Goal: Task Accomplishment & Management: Use online tool/utility

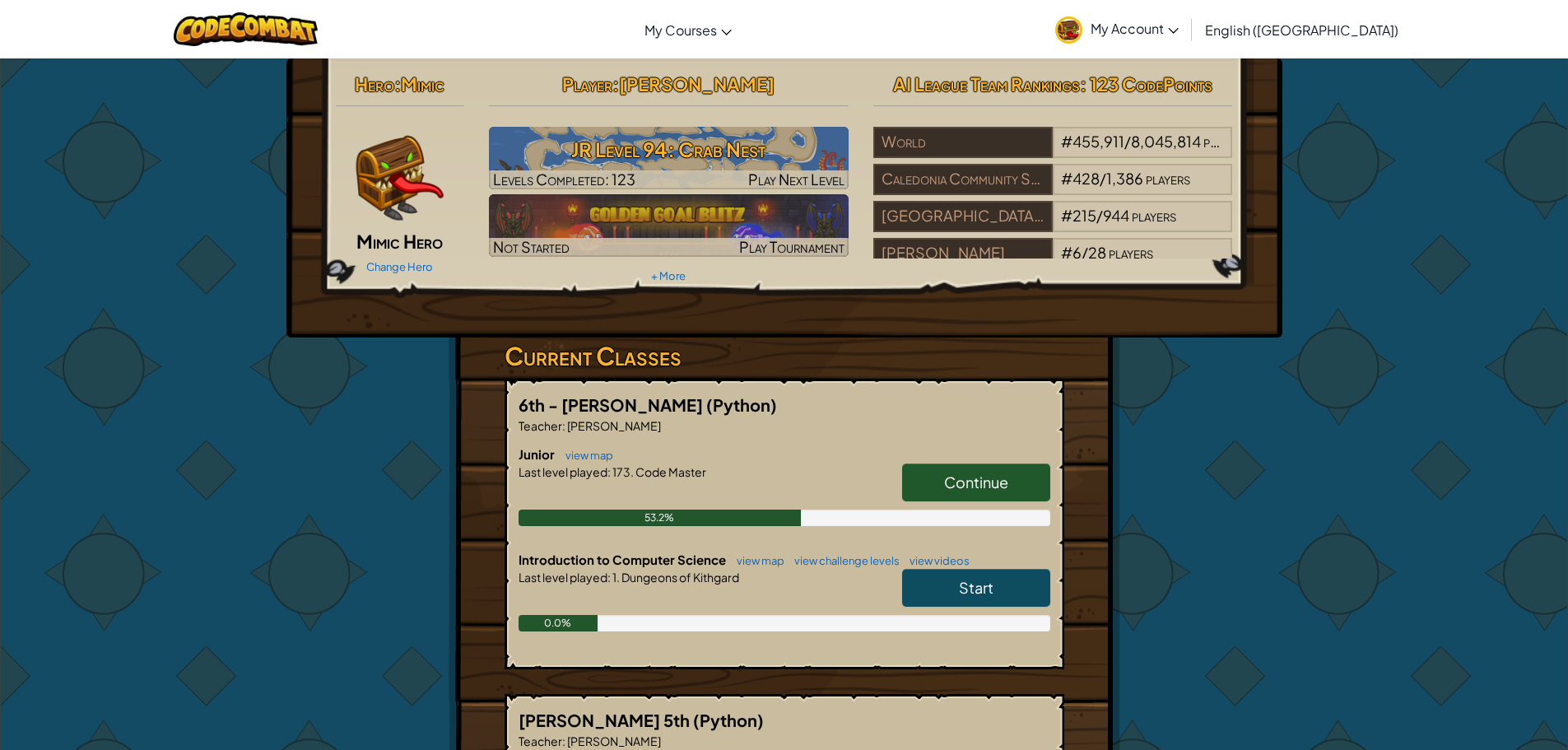
click at [989, 488] on span "Continue" at bounding box center [976, 482] width 64 height 19
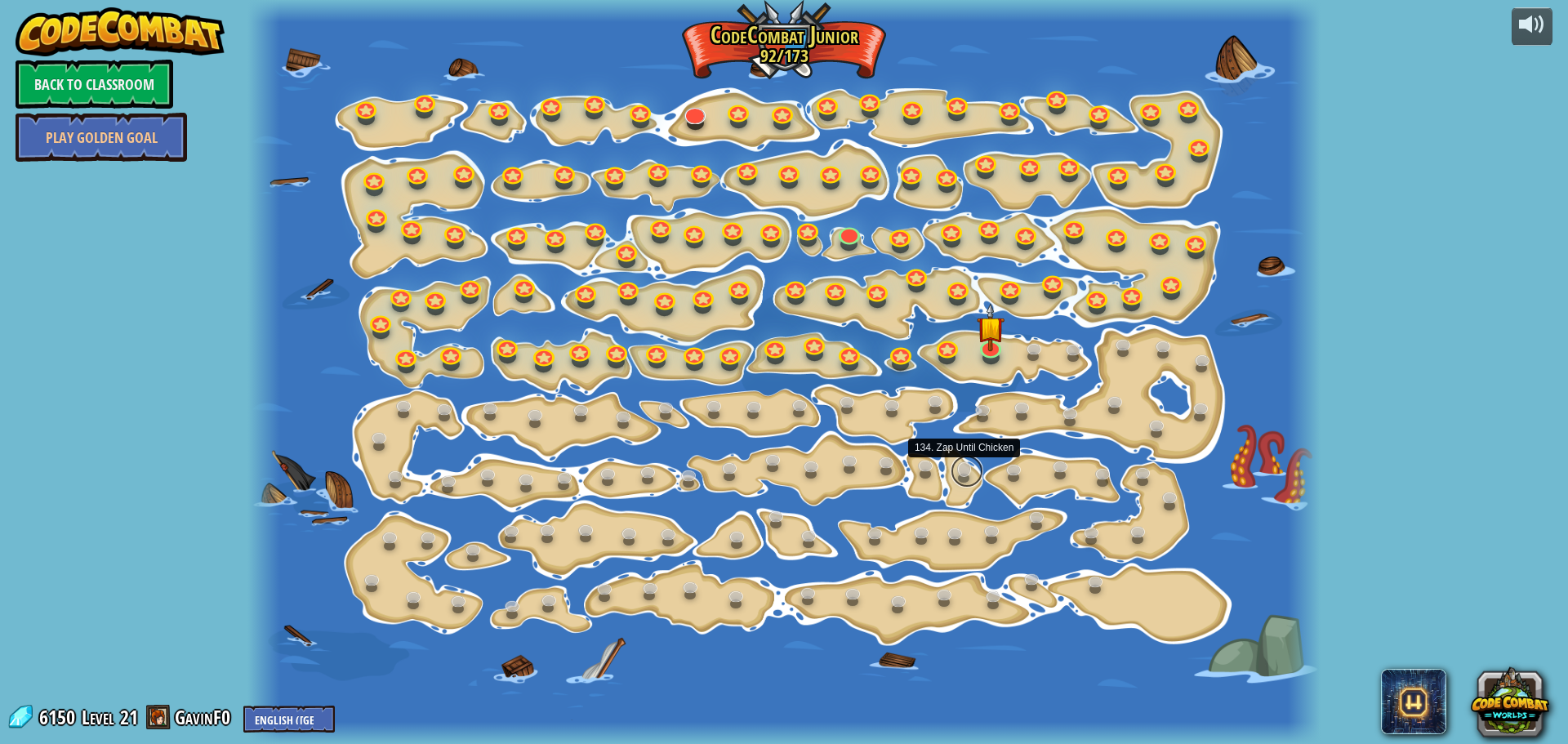
click at [968, 466] on link at bounding box center [968, 471] width 33 height 33
click at [984, 320] on img at bounding box center [990, 315] width 28 height 64
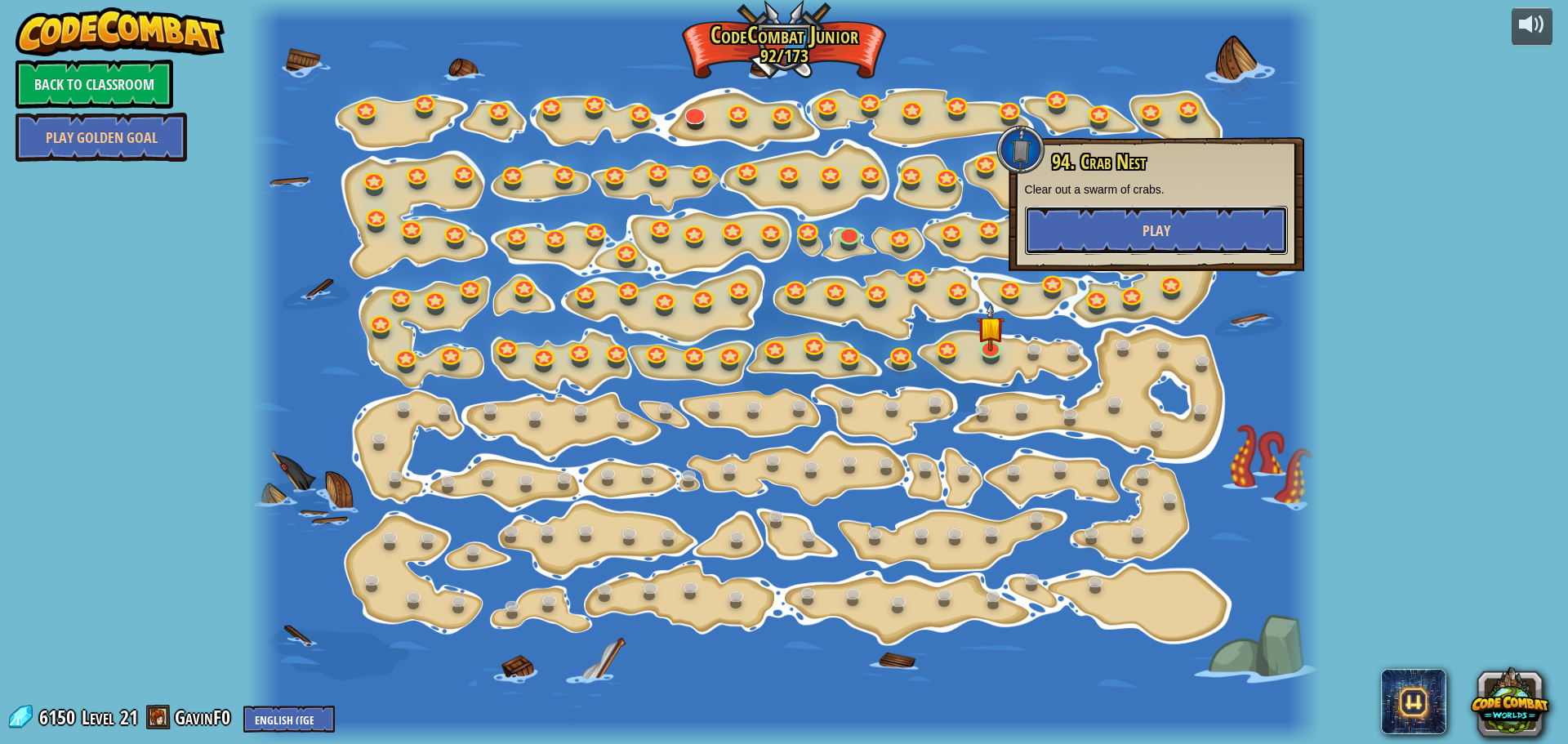
click at [1135, 232] on button "Play" at bounding box center [1156, 231] width 263 height 49
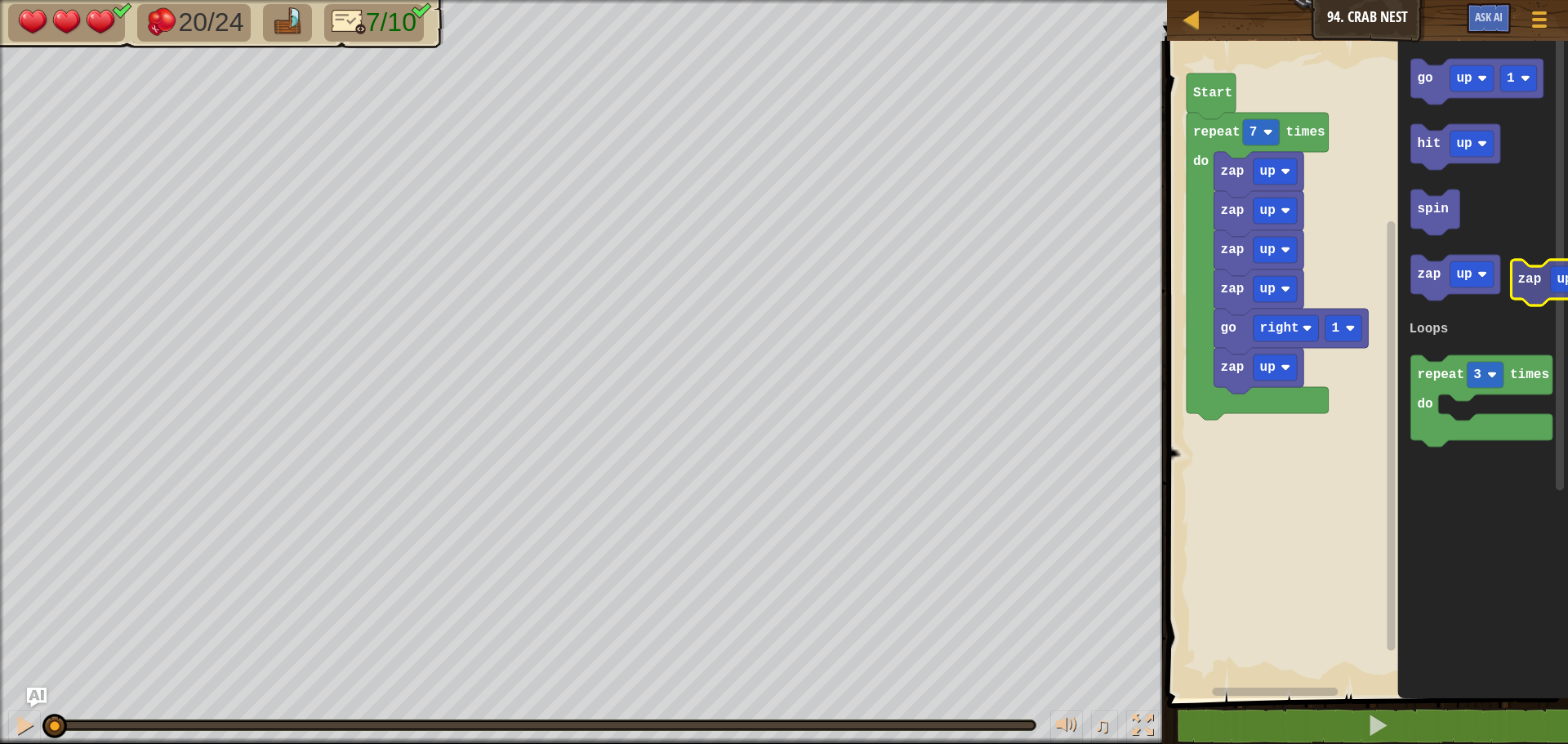
click at [1518, 287] on icon "go up 1 hit up spin zap up repeat 3 times do Loops" at bounding box center [1484, 365] width 171 height 666
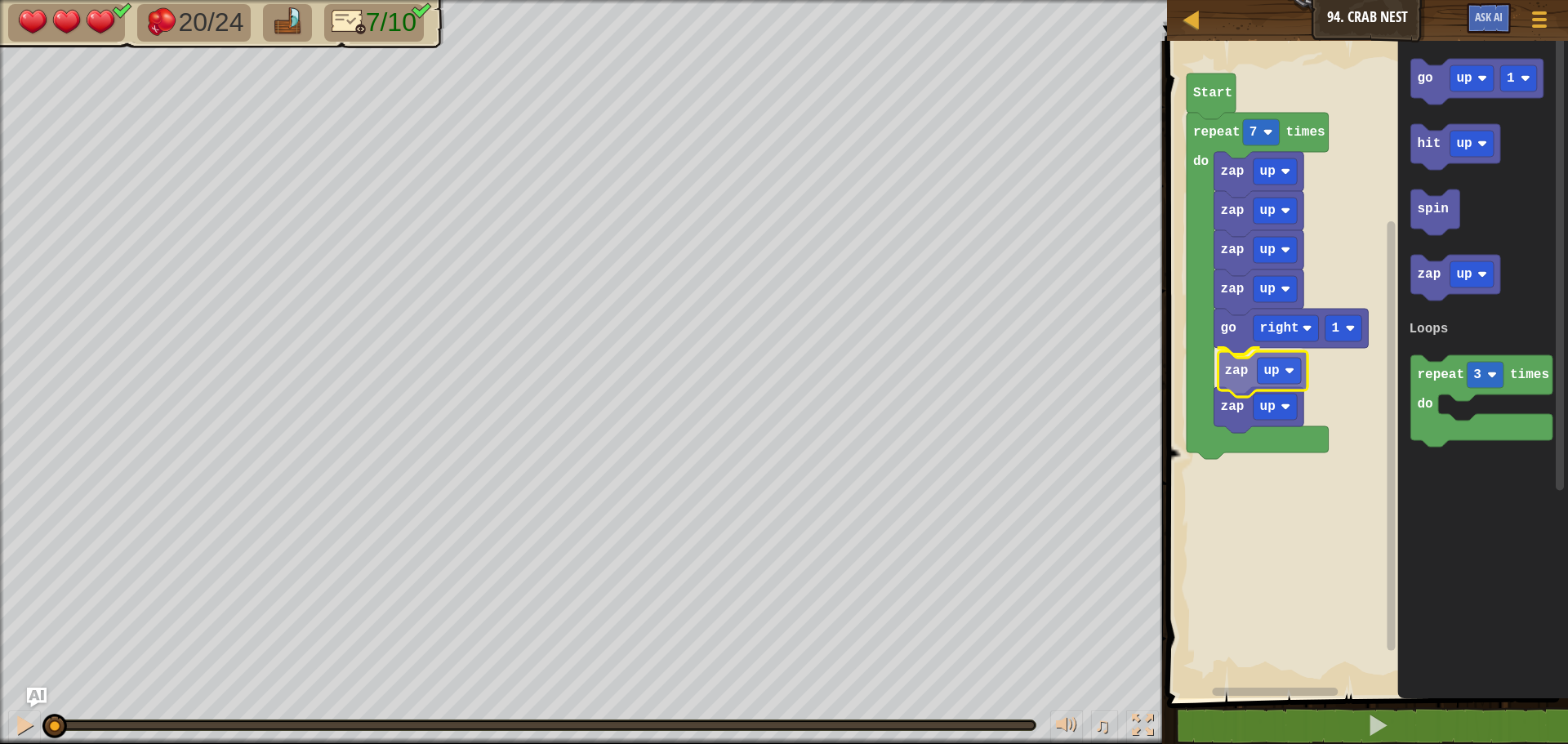
click at [1240, 370] on div "Loops go right 1 zap up zap up zap up zap up zap up zap up repeat 7 times do St…" at bounding box center [1365, 365] width 406 height 666
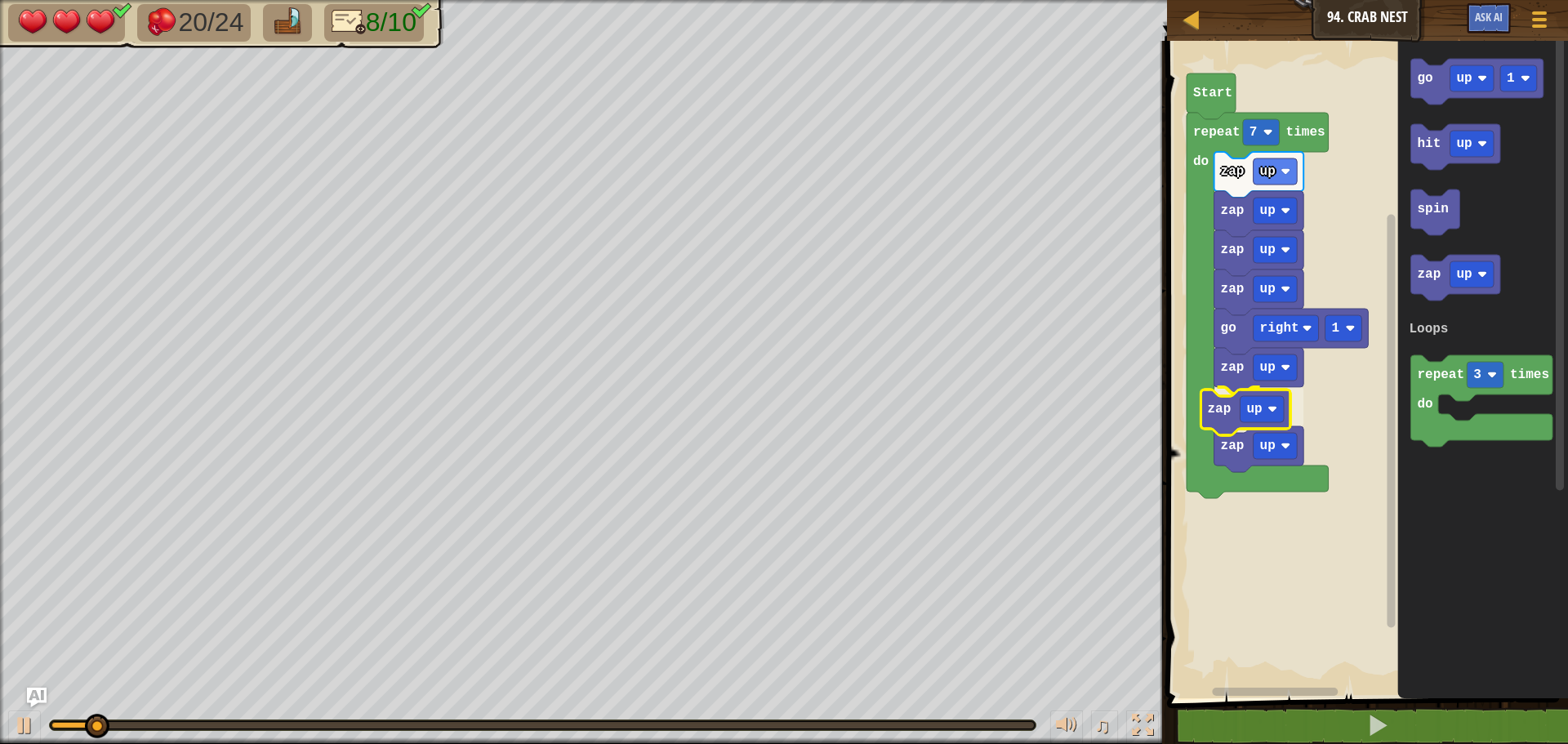
click at [1223, 394] on div "Loops go right 1 zap up zap up zap up zap up zap up zap up zap up repeat 7 time…" at bounding box center [1365, 365] width 406 height 666
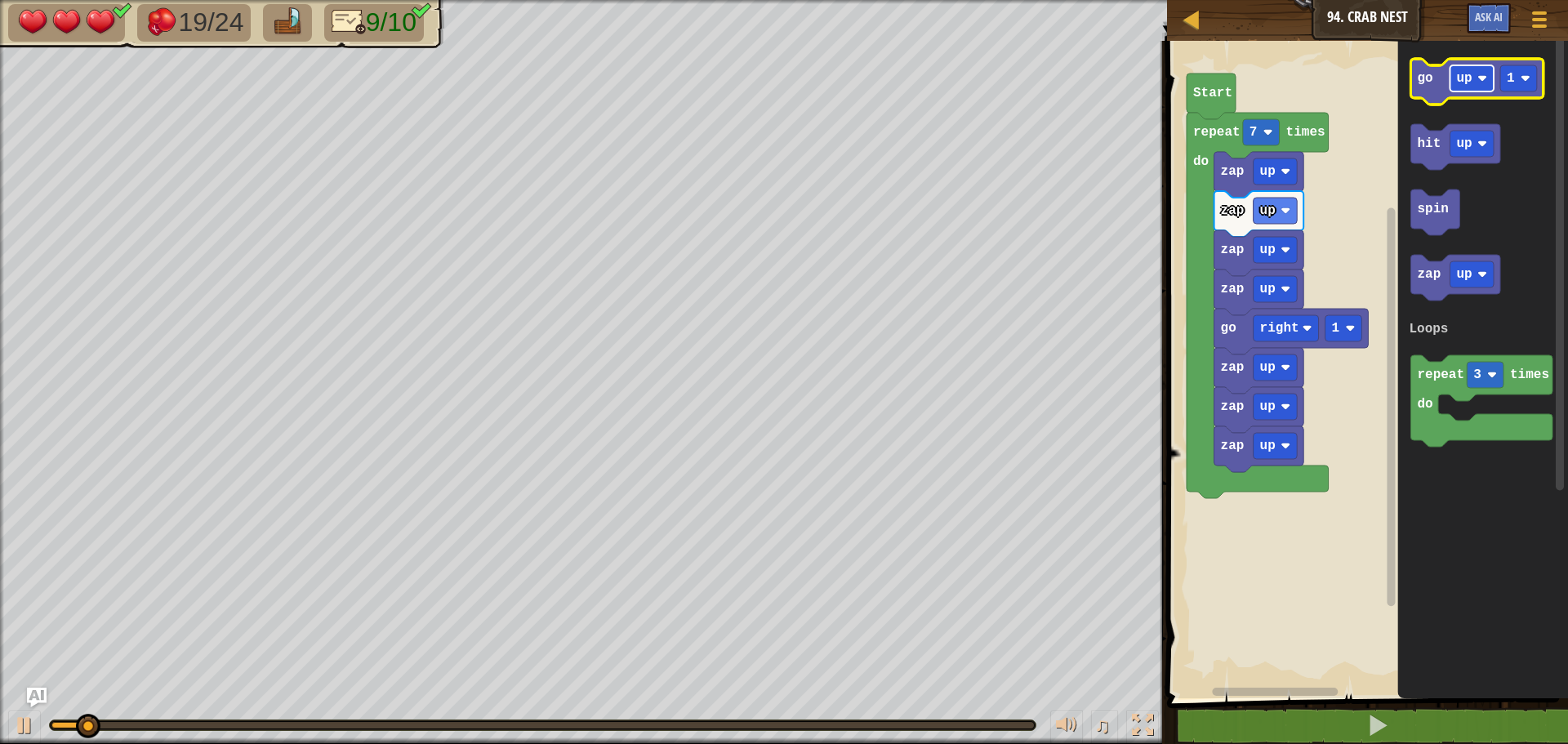
click at [1474, 74] on rect "Blockly Workspace" at bounding box center [1473, 78] width 45 height 26
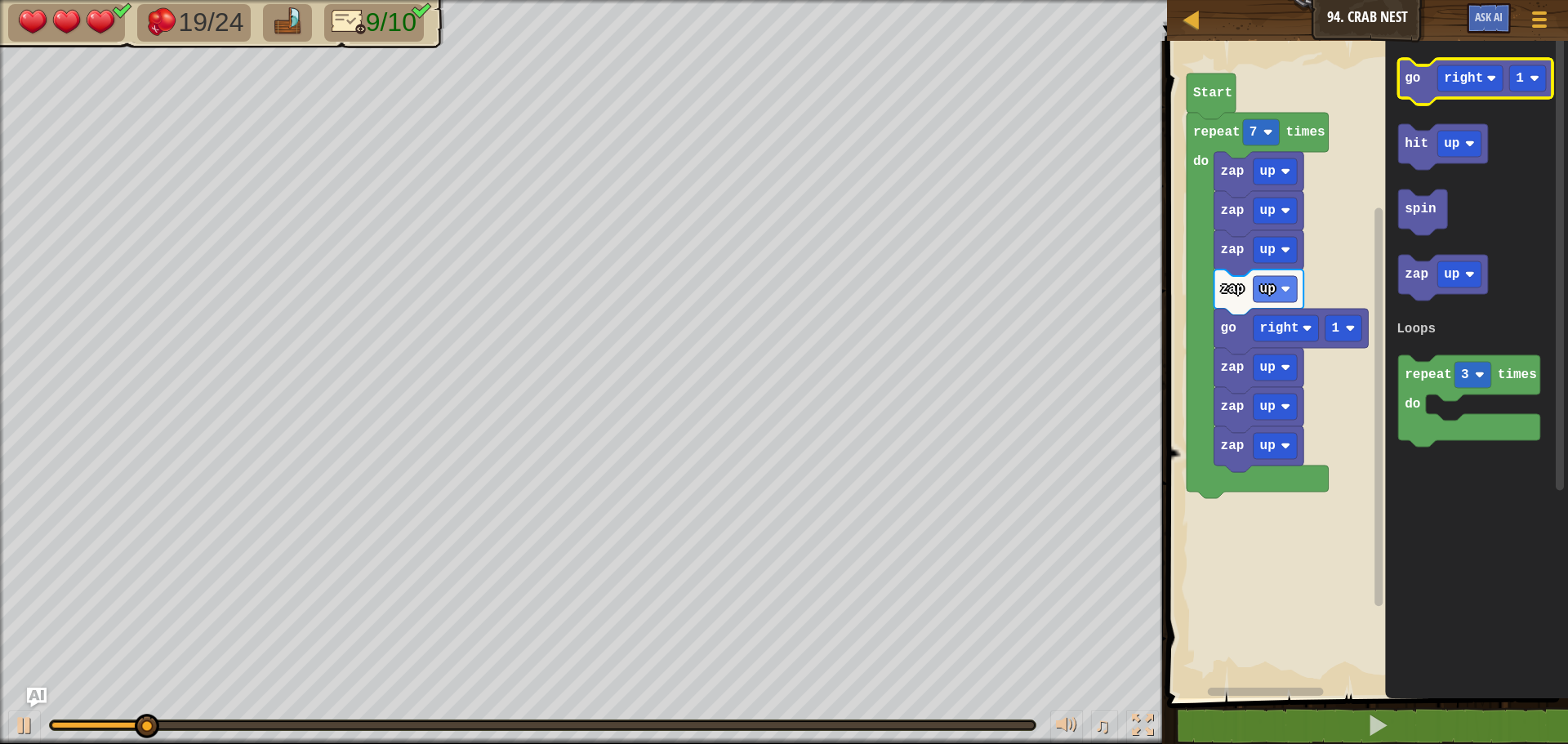
click at [1417, 88] on icon "Blockly Workspace" at bounding box center [1475, 82] width 154 height 45
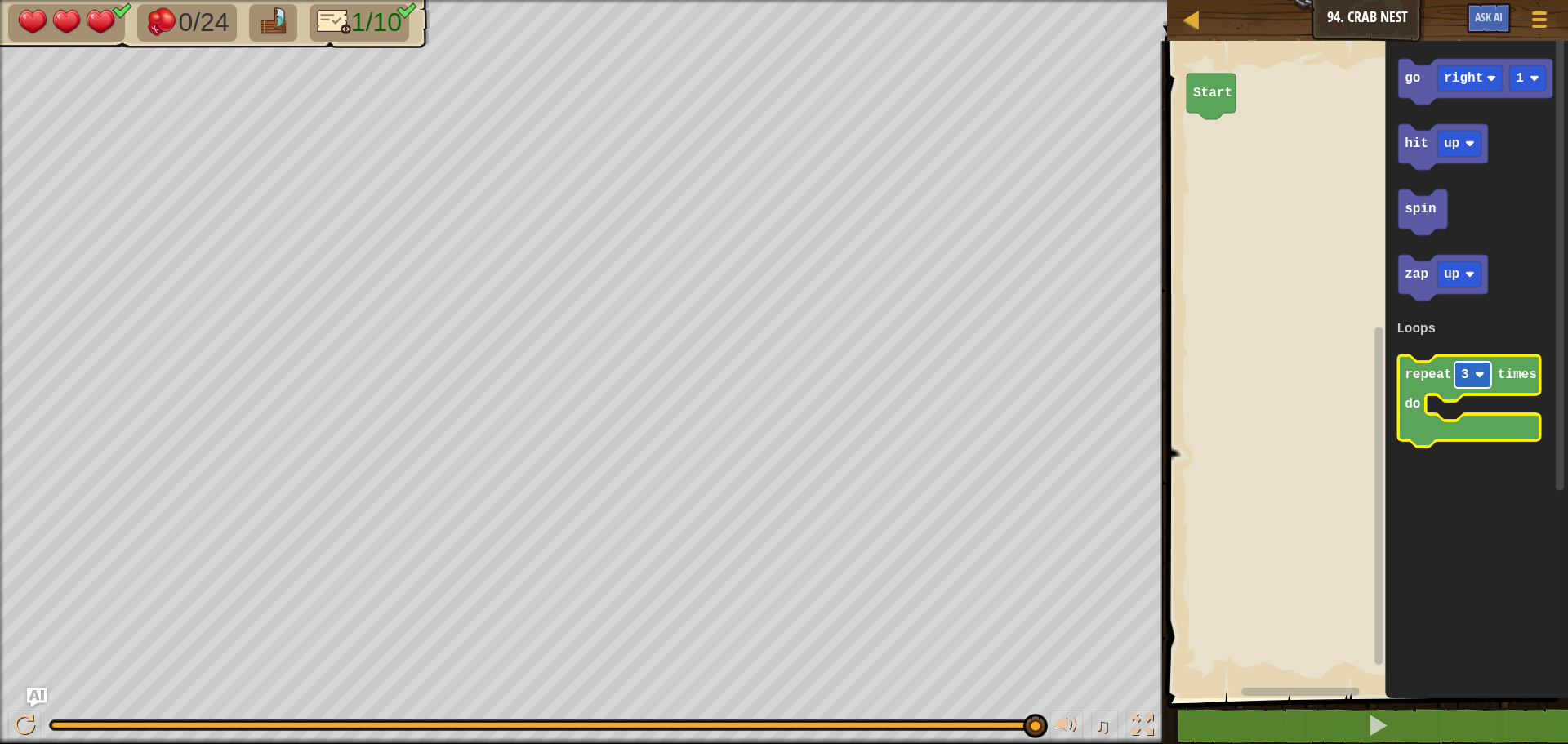
click at [1470, 381] on rect "Blockly Workspace" at bounding box center [1473, 374] width 36 height 26
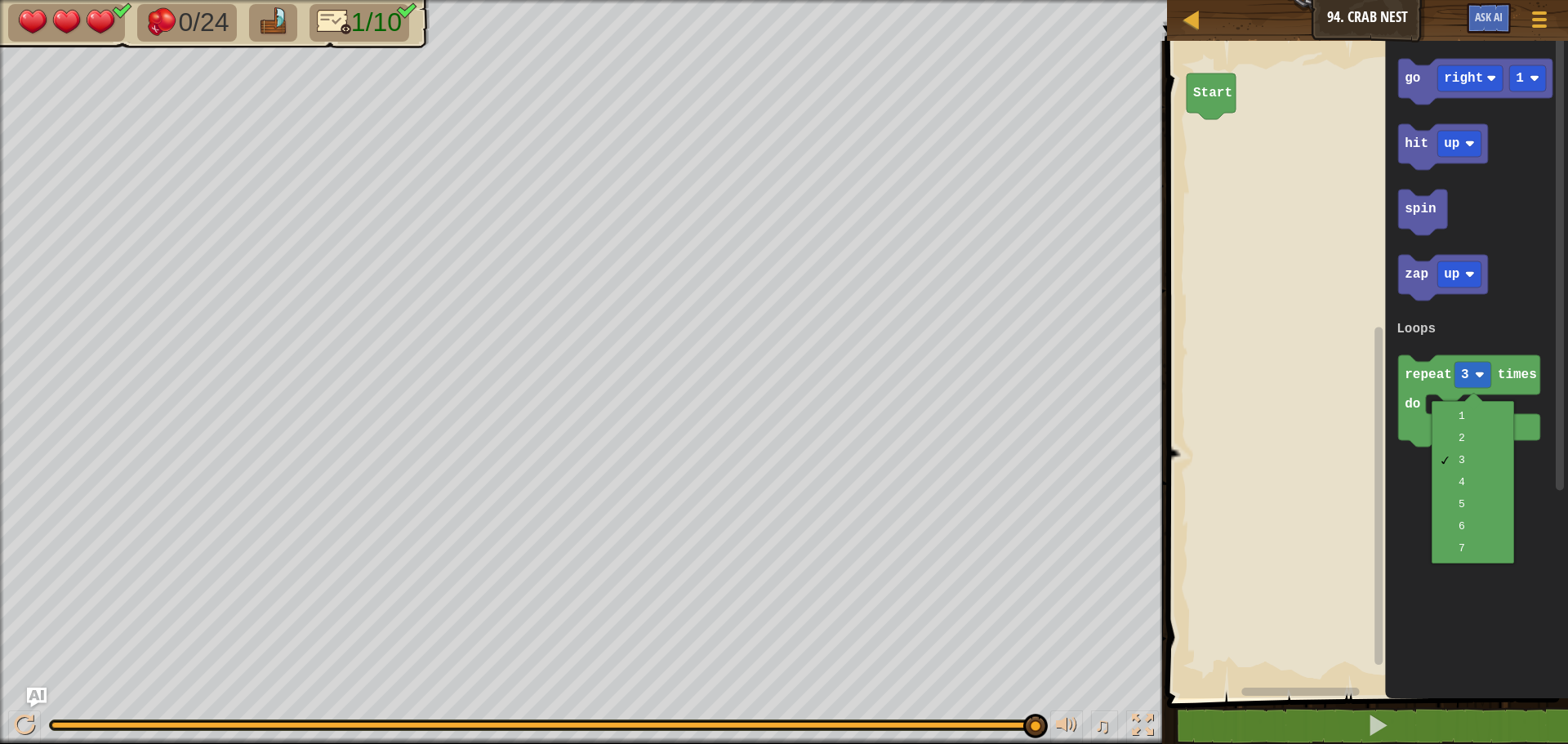
click at [1243, 148] on rect "Blockly Workspace" at bounding box center [1365, 365] width 406 height 666
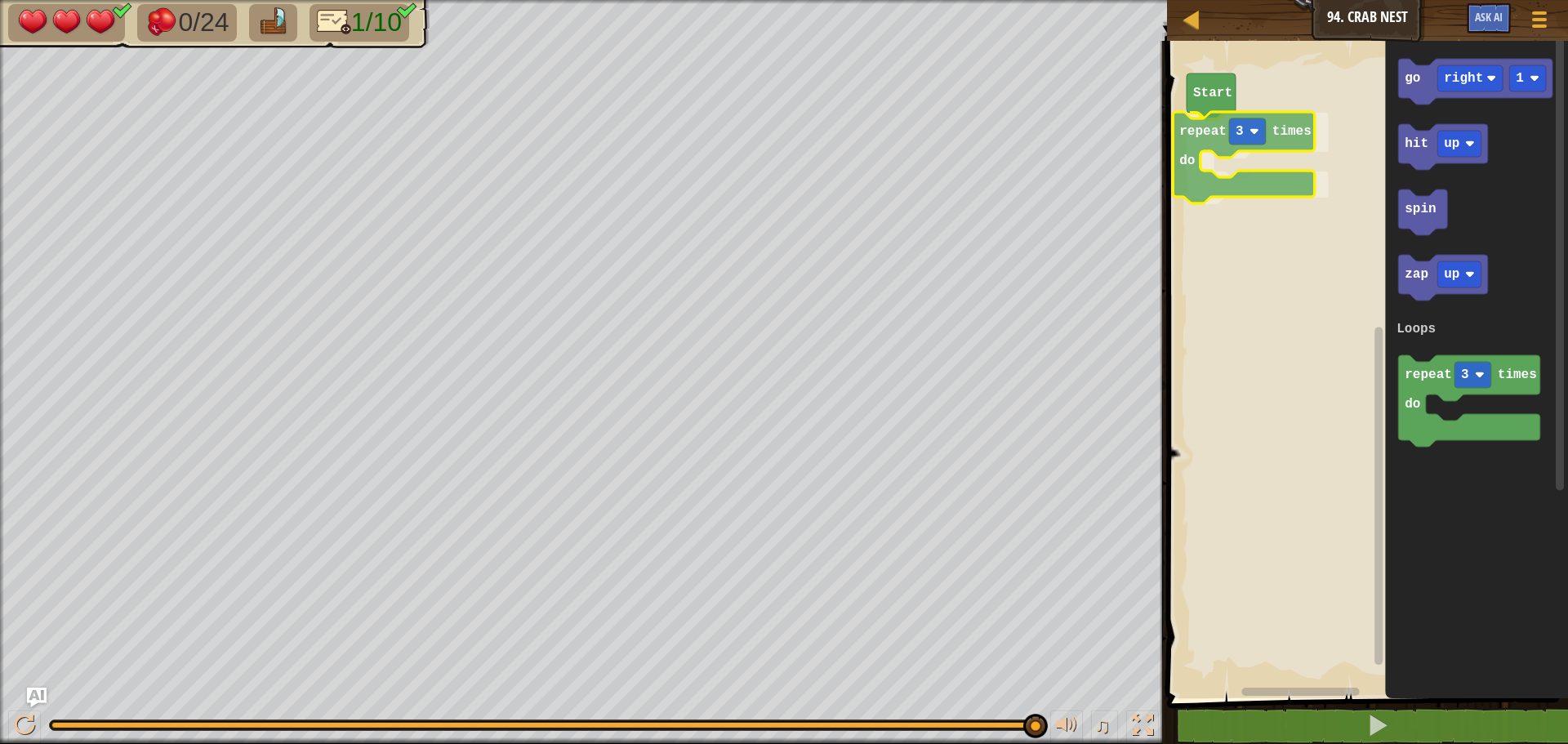
click at [1202, 124] on div "Loops Start repeat 3 times do go right 1 hit up spin zap up repeat 3 times do L…" at bounding box center [1365, 365] width 406 height 666
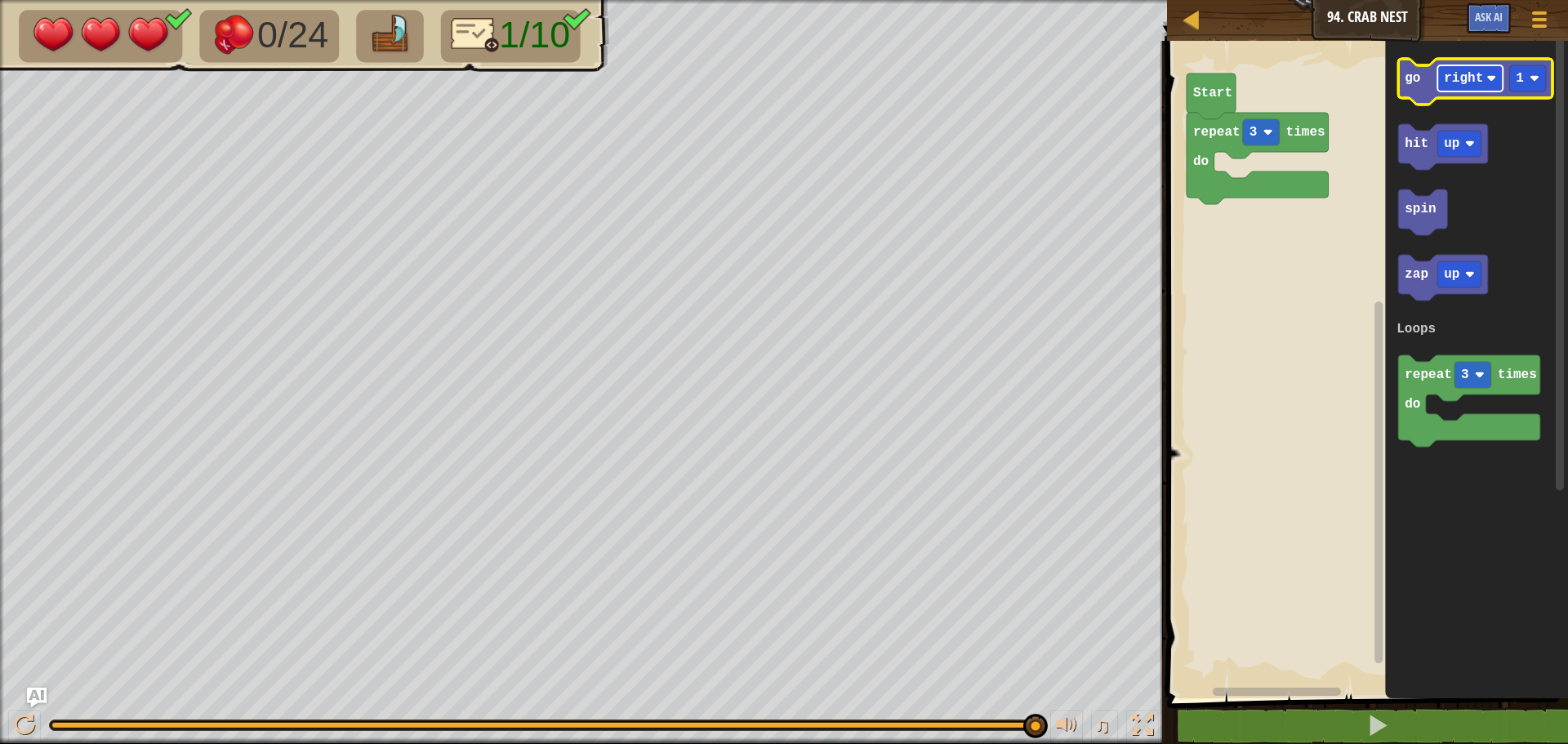
click at [1451, 89] on rect "Blockly Workspace" at bounding box center [1470, 78] width 65 height 26
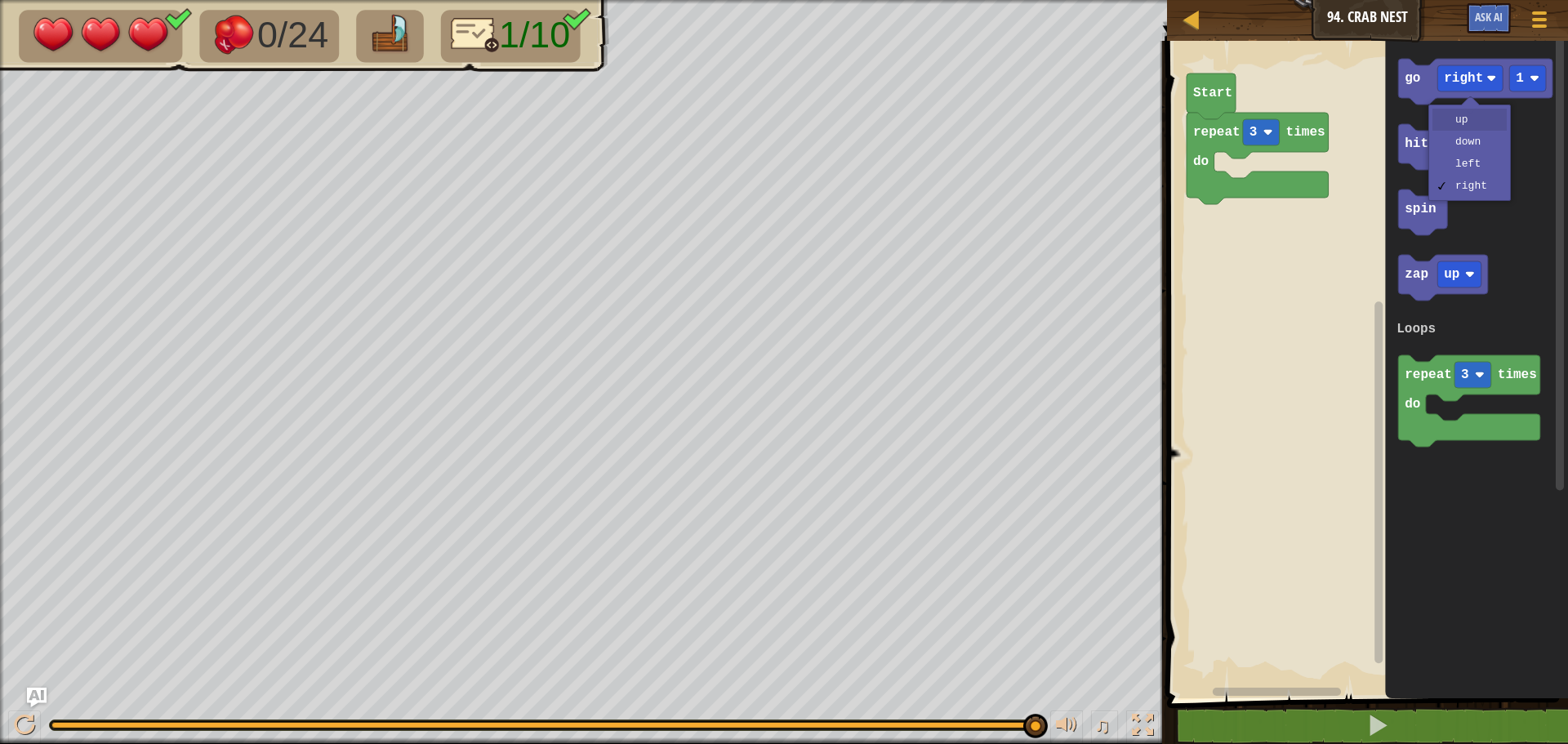
drag, startPoint x: 1456, startPoint y: 124, endPoint x: 1438, endPoint y: 117, distance: 19.3
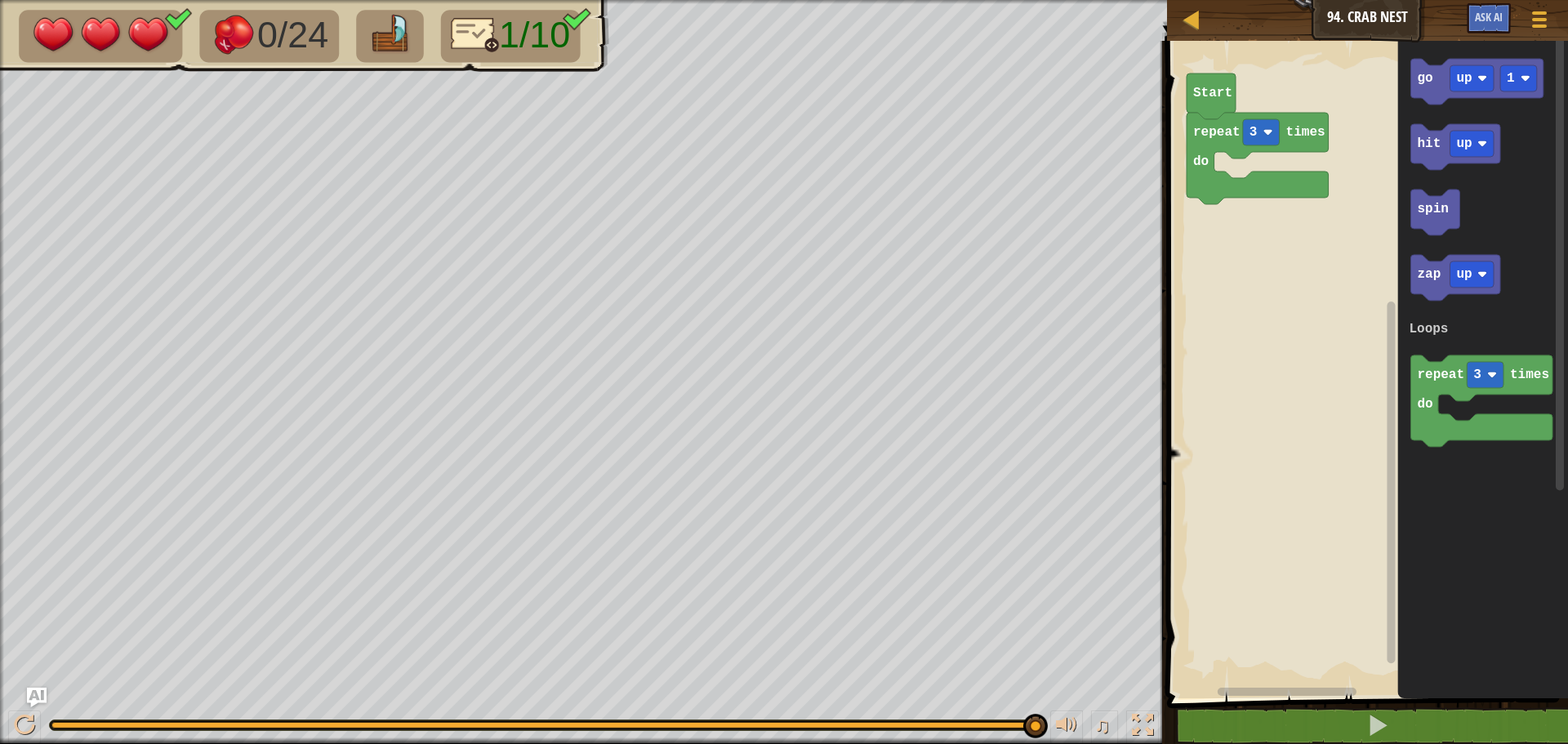
click at [1400, 104] on icon "Blockly Workspace" at bounding box center [1484, 365] width 171 height 666
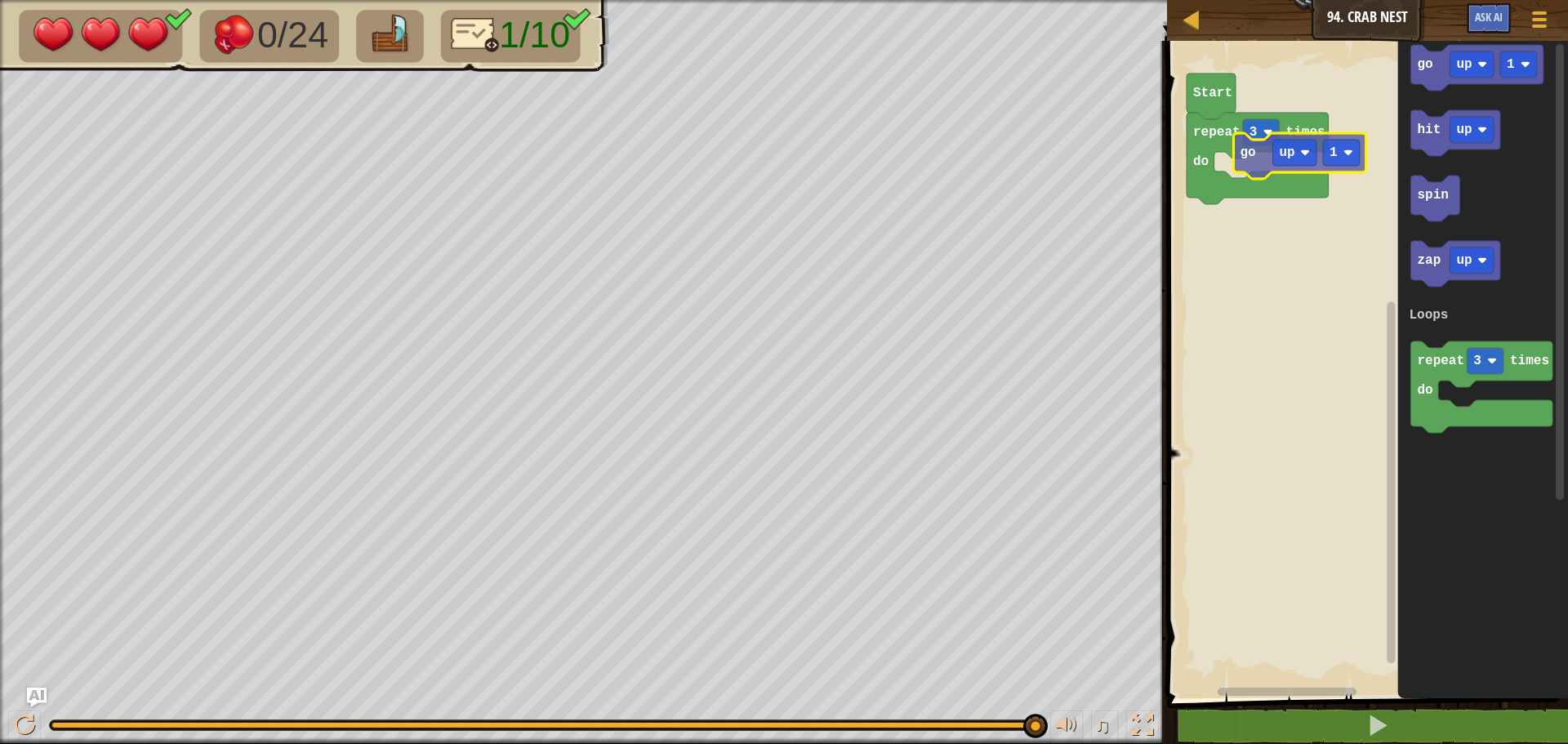
click at [1243, 148] on div "Loops Start repeat 3 times do go up 1 hit up spin zap up repeat 3 times do Loop…" at bounding box center [1365, 365] width 406 height 666
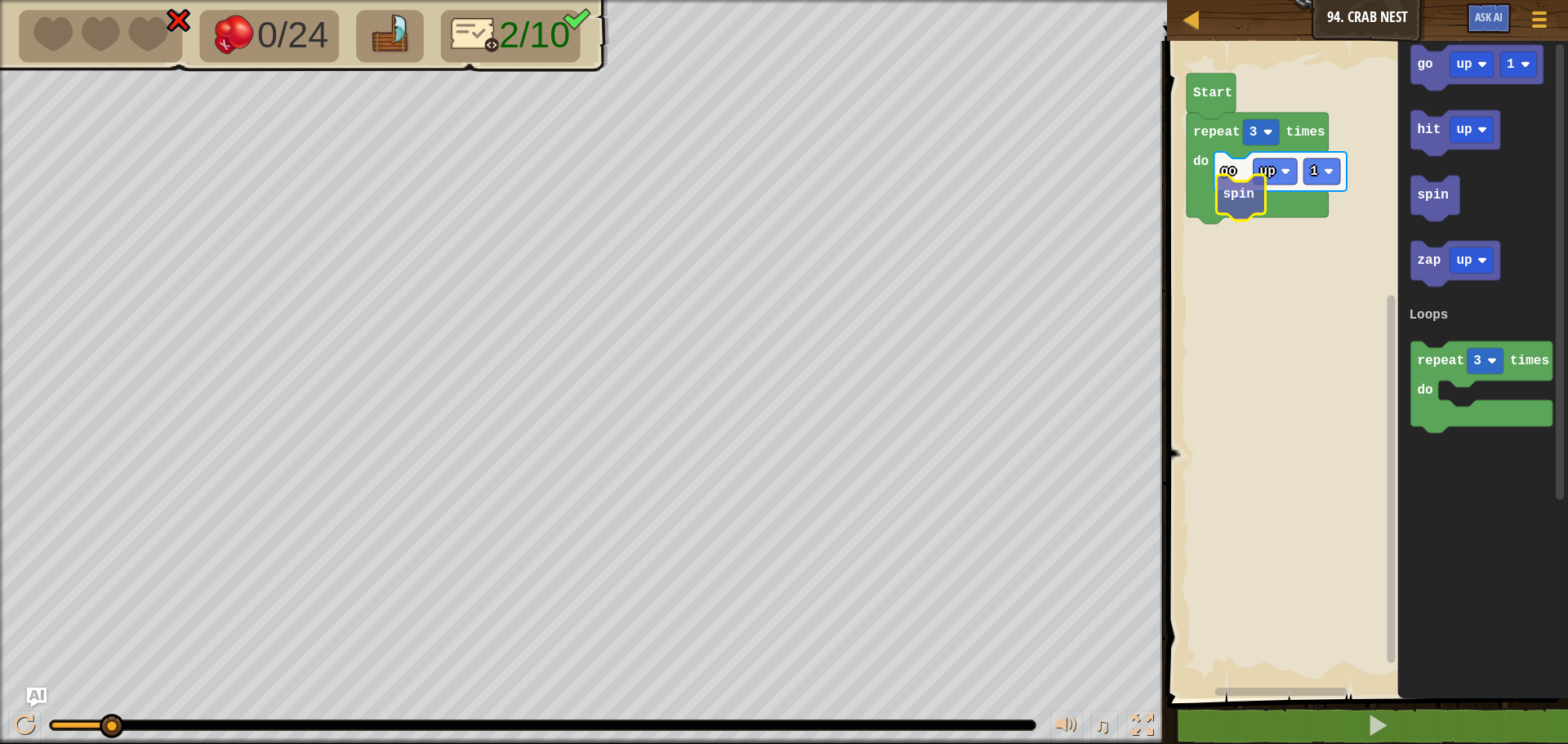
click at [1236, 209] on div "Loops repeat 3 times do go up 1 Start spin go up 1 hit up spin zap up repeat 3 …" at bounding box center [1365, 365] width 406 height 666
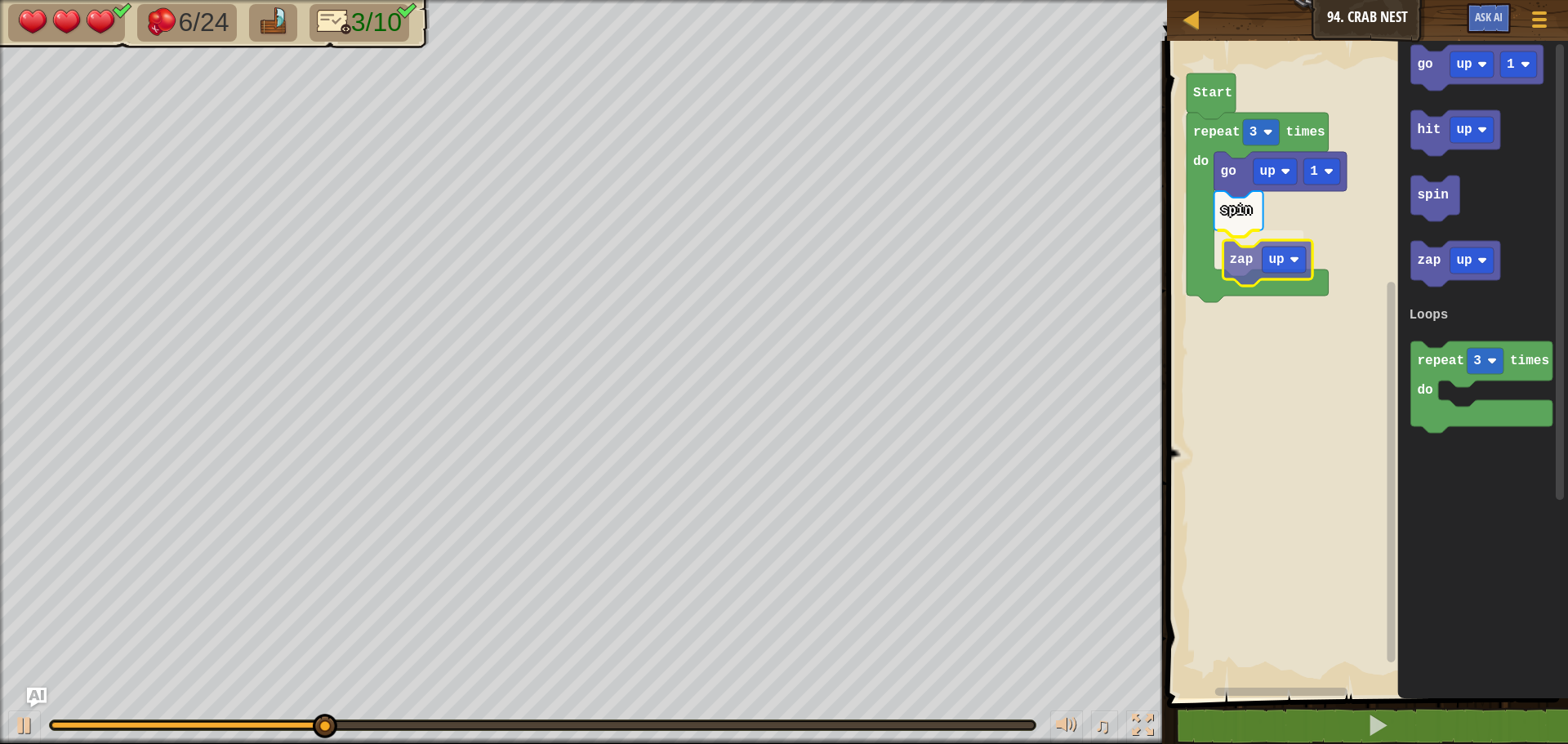
click at [1262, 260] on div "Loops repeat 3 times do go up 1 spin zap up Start go up 1 hit up spin zap up re…" at bounding box center [1365, 365] width 406 height 666
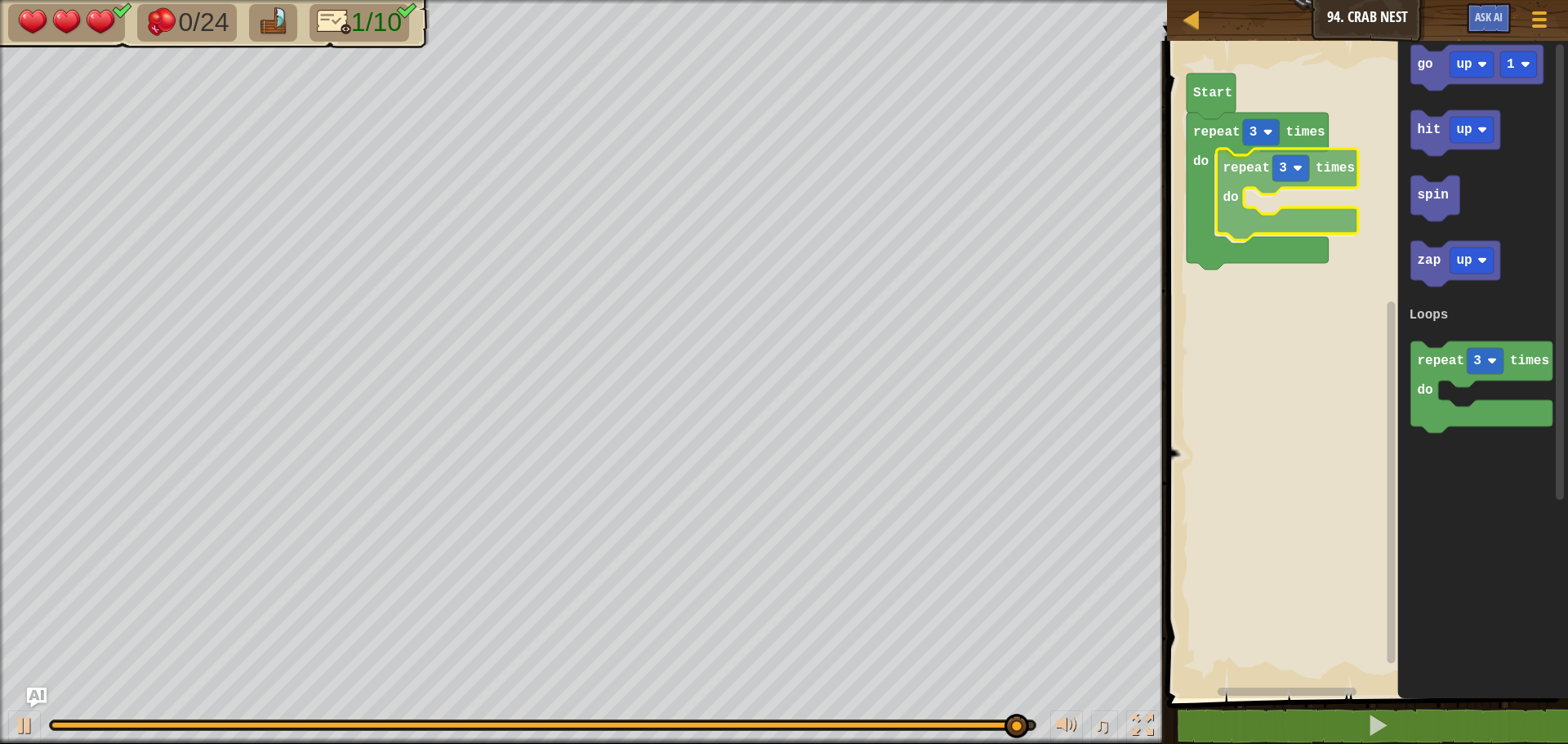
click at [1258, 174] on div "Loops repeat 3 times do repeat 3 times do Start go up 1 hit up spin zap up repe…" at bounding box center [1365, 365] width 406 height 666
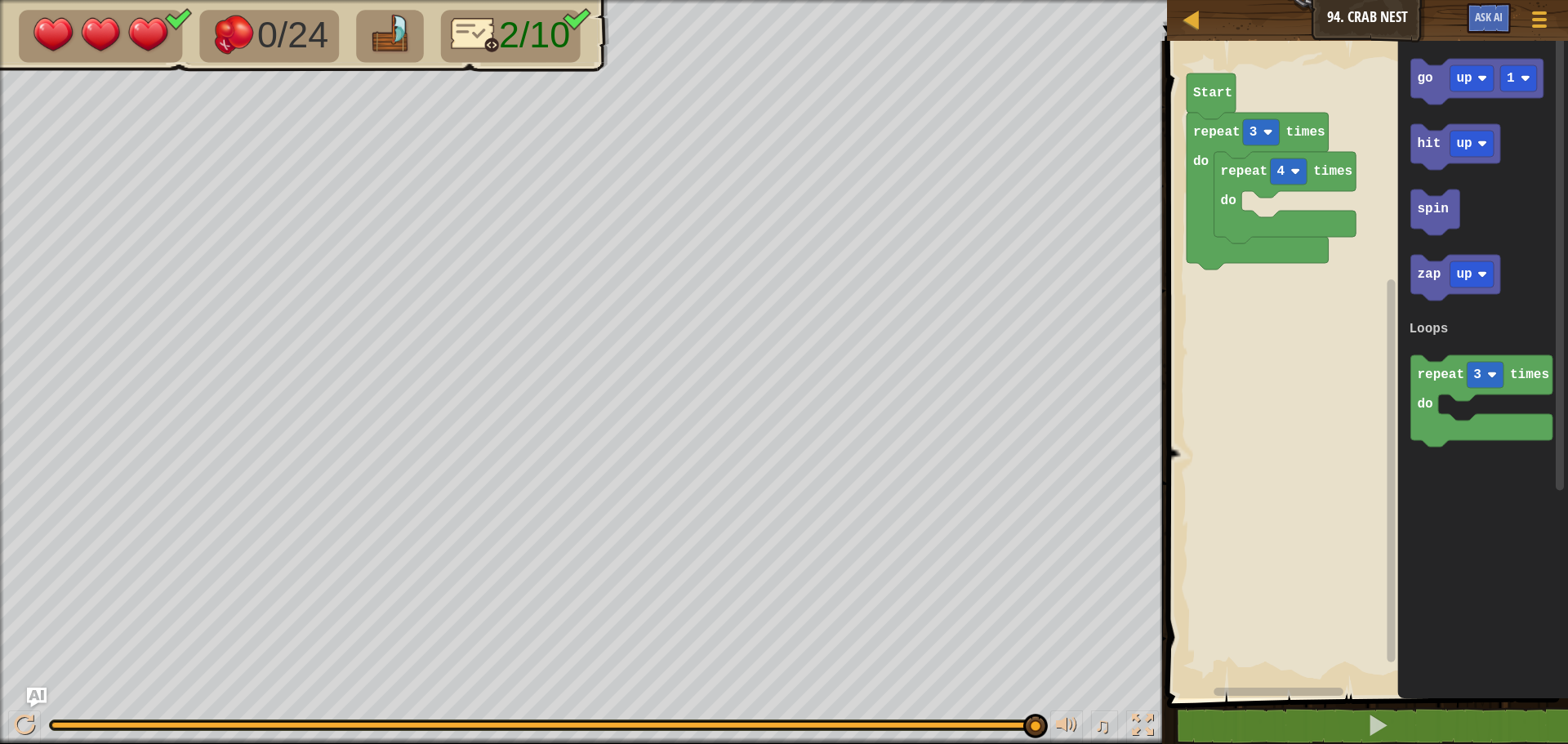
click at [1326, 177] on div "Loops Start repeat 3 times do repeat 4 times do go up 1 hit up spin zap up repe…" at bounding box center [1365, 365] width 406 height 666
click at [1271, 213] on div "Loops Start repeat 3 times do repeat 4 times do go up 1 go up 1 hit up spin zap…" at bounding box center [1365, 365] width 406 height 666
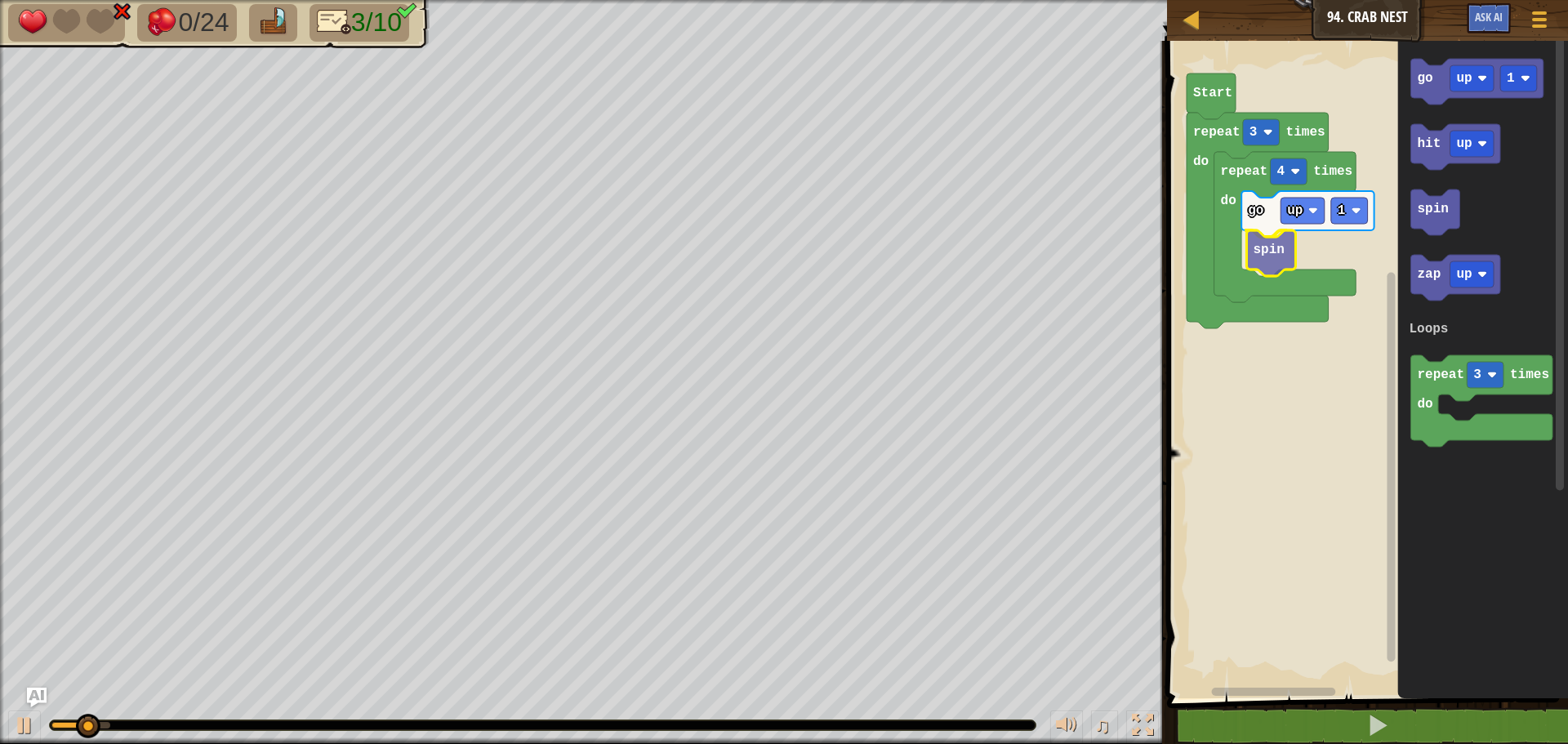
click at [1275, 255] on div "Loops Start repeat 3 times do repeat 4 times do go up 1 spin go up 1 hit up spi…" at bounding box center [1365, 365] width 406 height 666
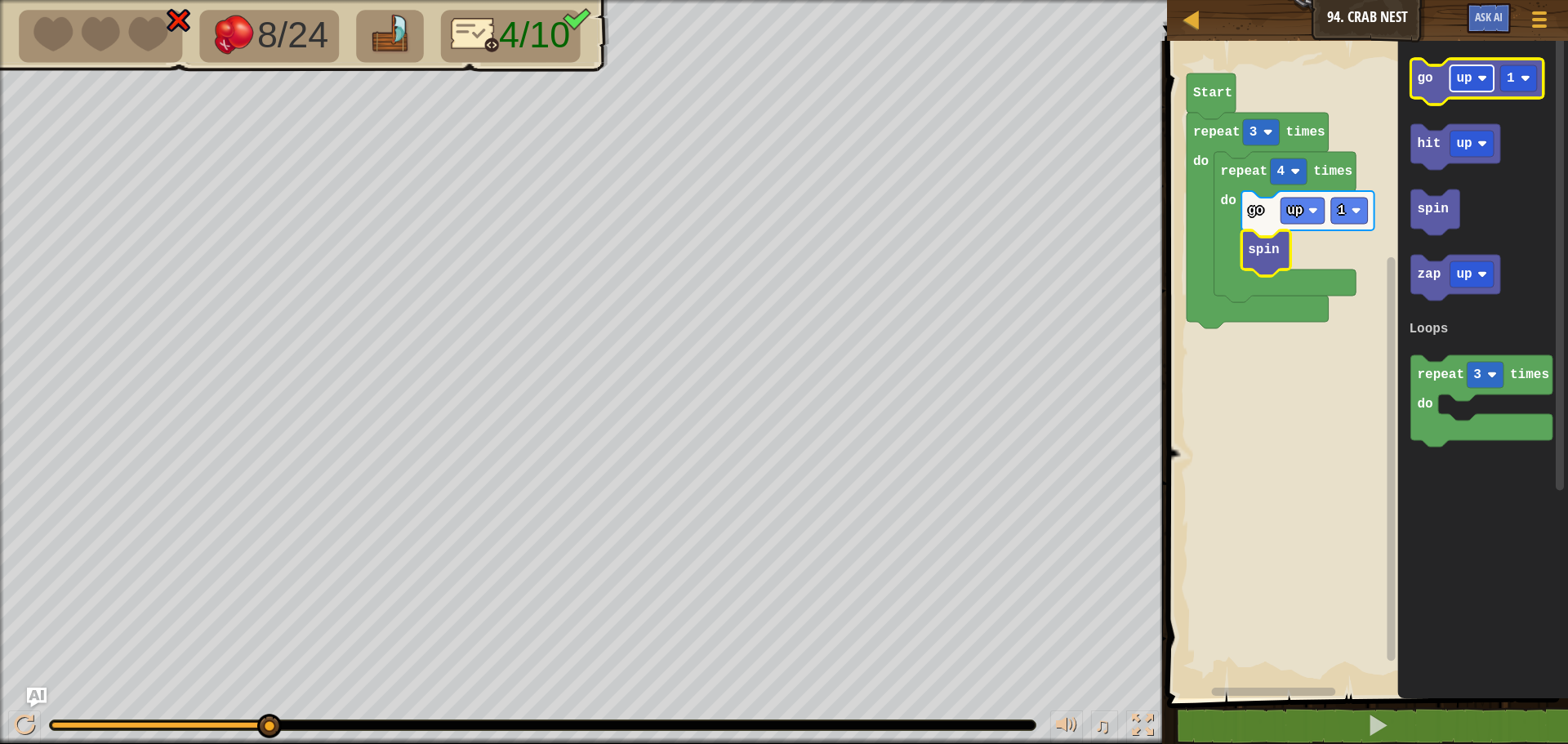
click at [1474, 82] on rect "Blockly Workspace" at bounding box center [1473, 78] width 45 height 26
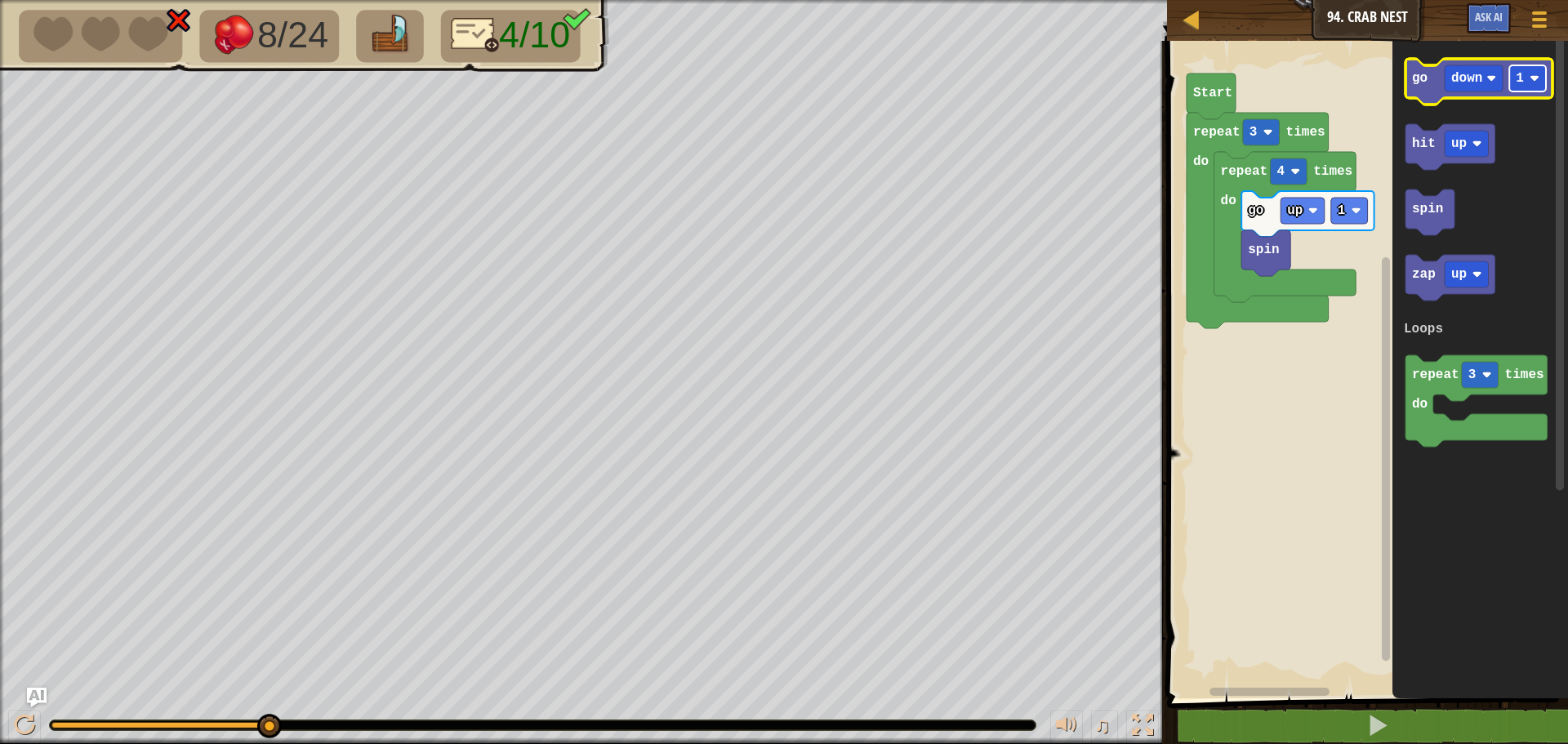
click at [1535, 87] on rect "Blockly Workspace" at bounding box center [1528, 78] width 36 height 26
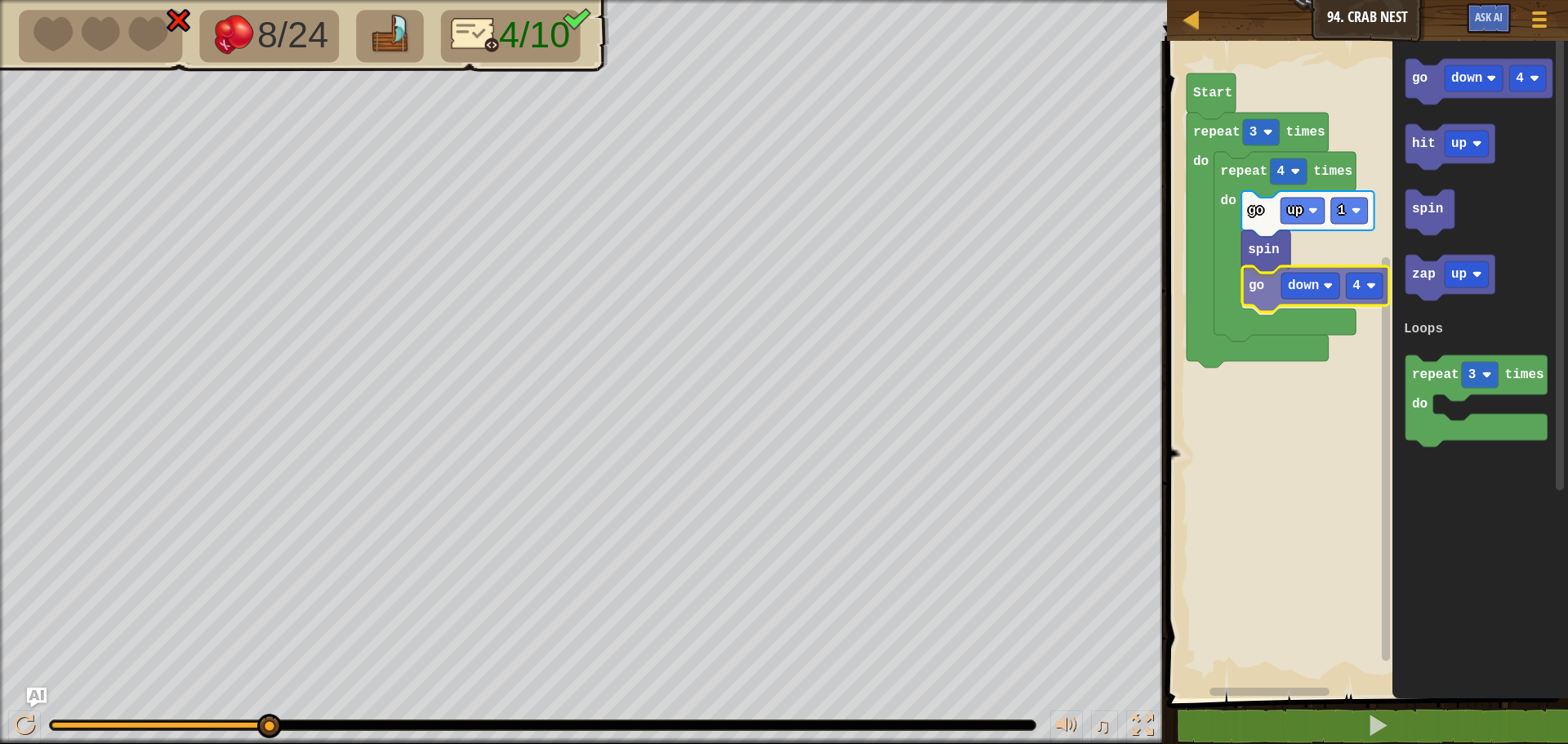
click at [1274, 298] on div "Loops Start repeat 3 times do repeat 4 times do go up 1 spin go down 4 go down …" at bounding box center [1365, 365] width 406 height 666
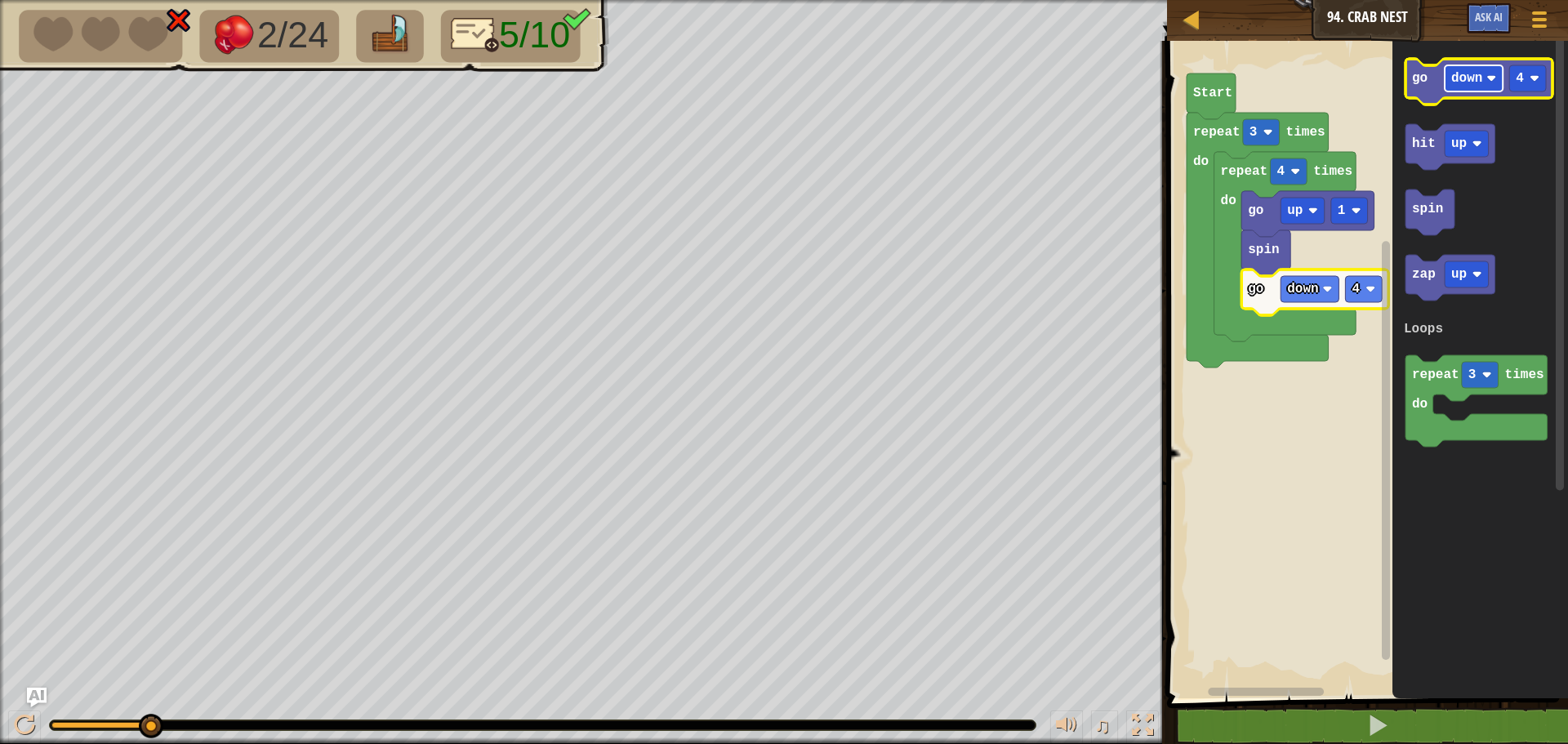
click at [1471, 80] on text "down" at bounding box center [1467, 78] width 31 height 15
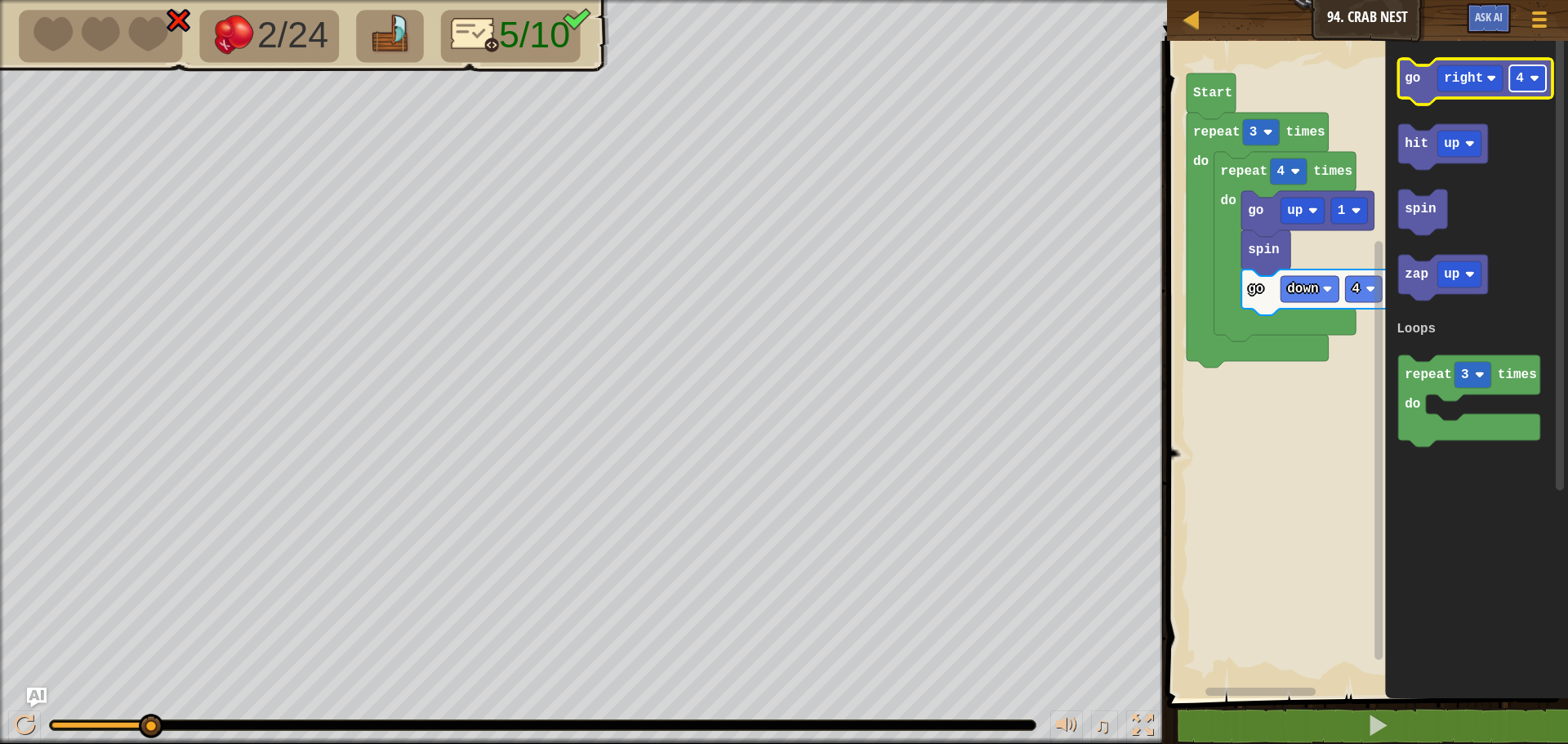
click at [1529, 76] on rect "Blockly Workspace" at bounding box center [1528, 78] width 36 height 26
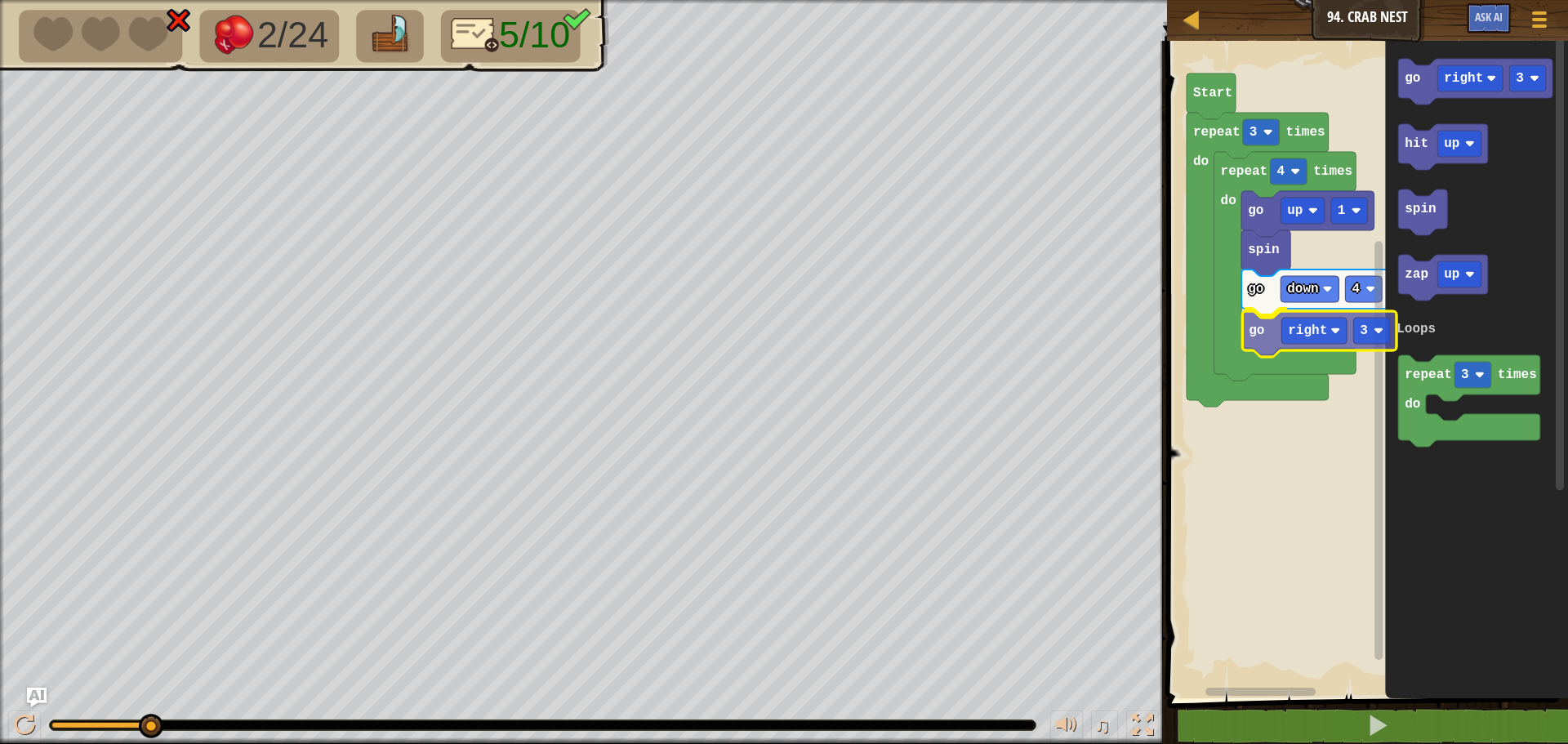
click at [1265, 334] on div "Loops Start repeat 3 times do repeat 4 times do go up 1 spin go down 4 go right…" at bounding box center [1365, 365] width 406 height 666
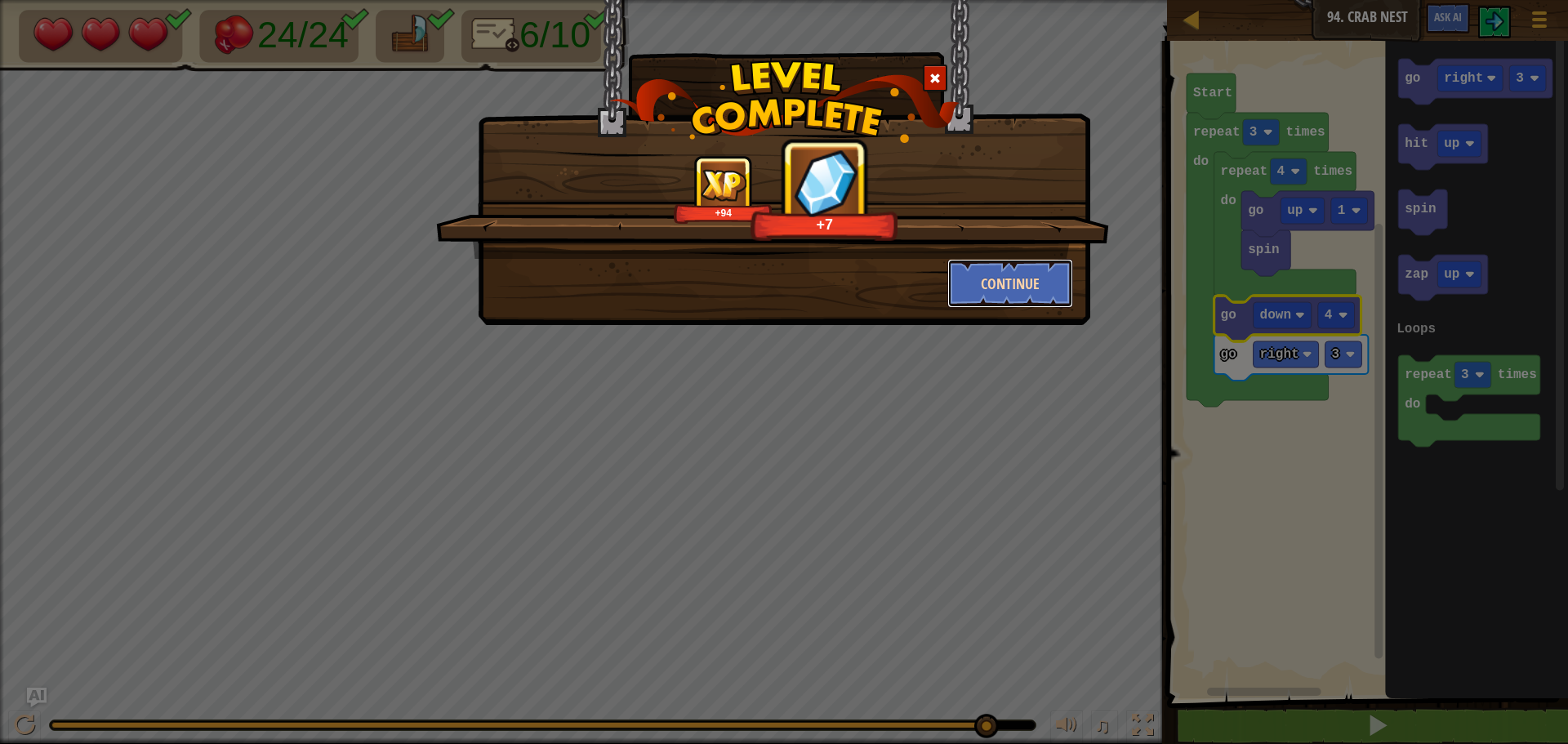
click at [1007, 276] on button "Continue" at bounding box center [1010, 283] width 126 height 49
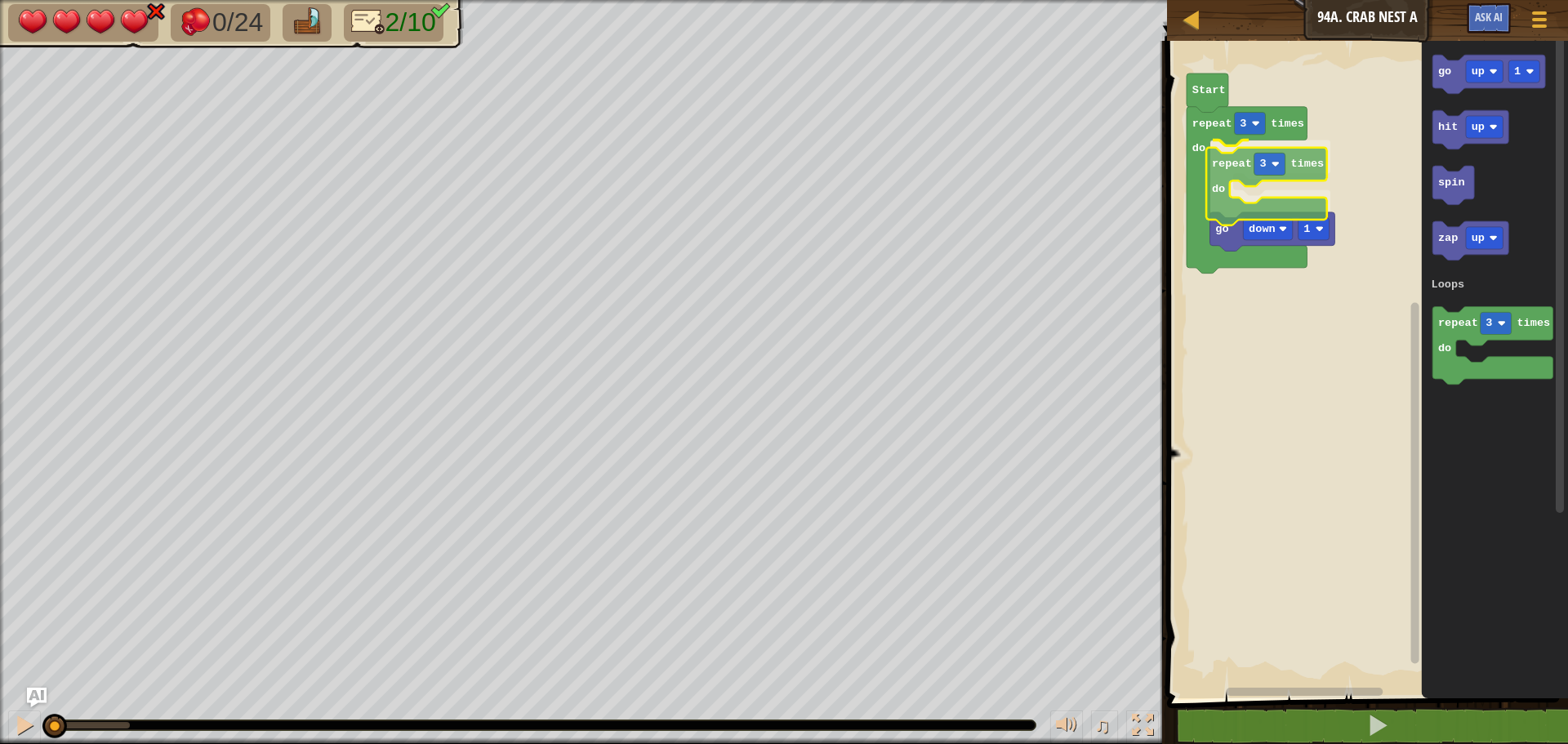
click at [1228, 193] on div "Loops repeat 3 times do repeat 3 times do go down 1 Start go up 1 hit up spin z…" at bounding box center [1365, 365] width 406 height 666
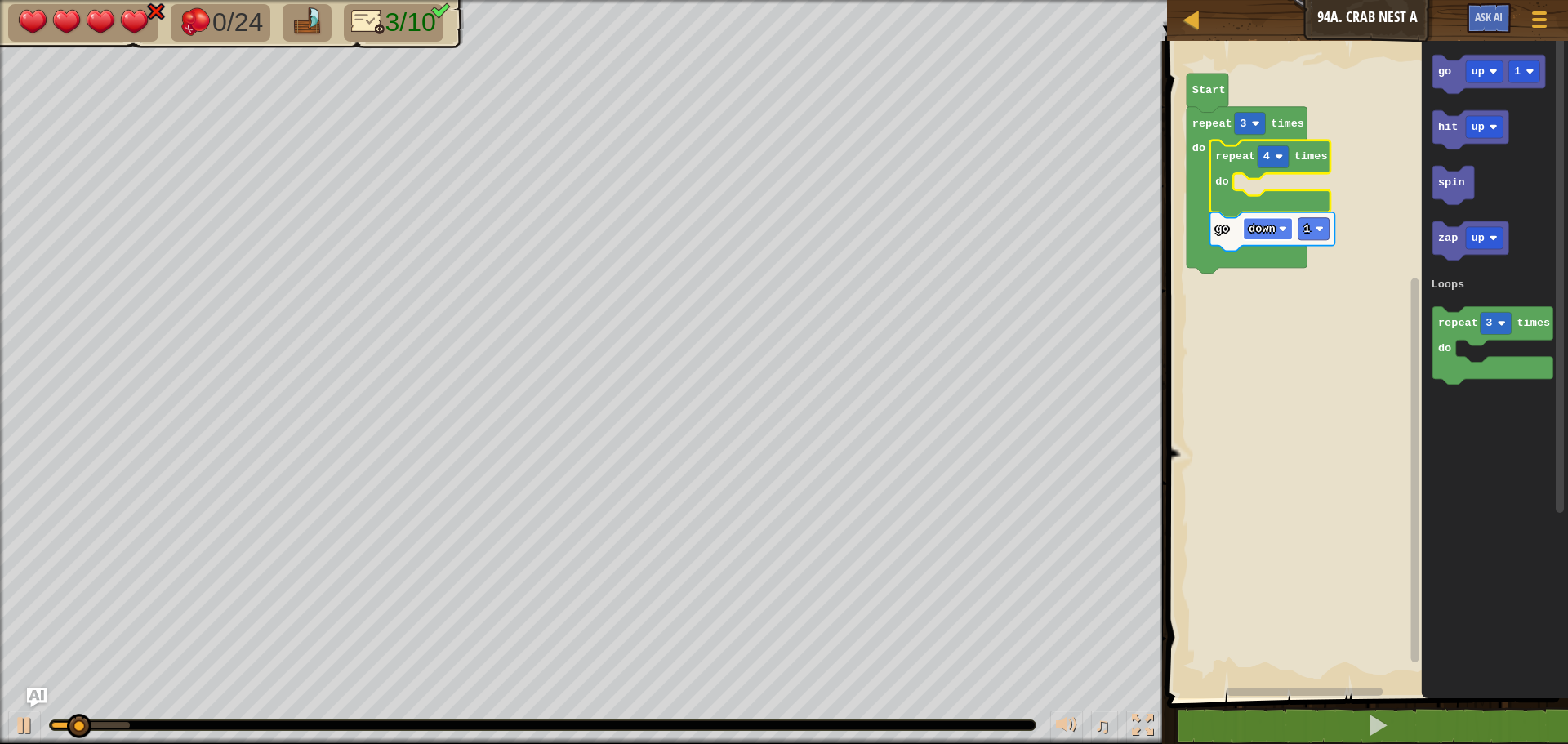
click at [1276, 232] on rect "Blockly Workspace" at bounding box center [1267, 229] width 49 height 22
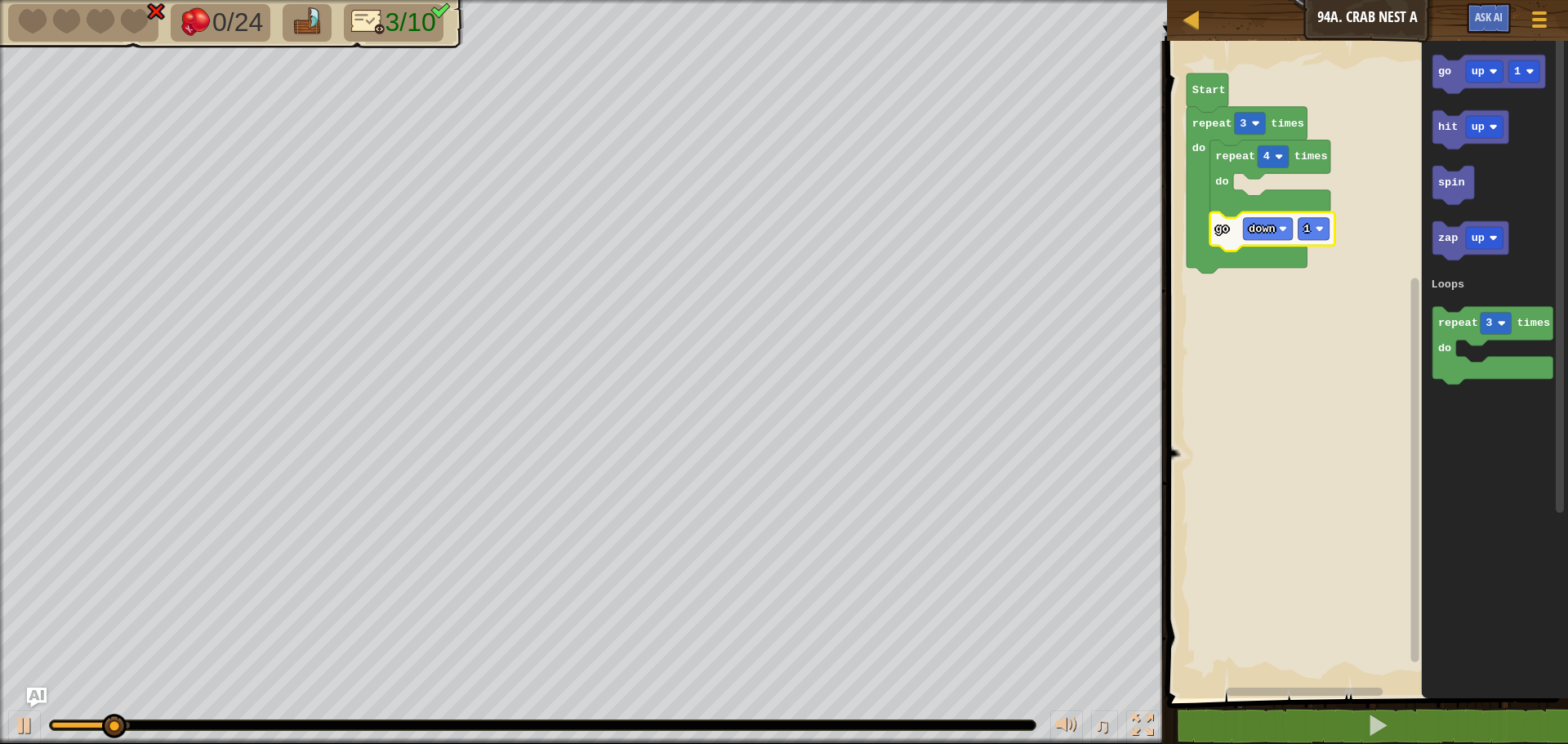
click at [1231, 230] on icon "Blockly Workspace" at bounding box center [1273, 232] width 125 height 39
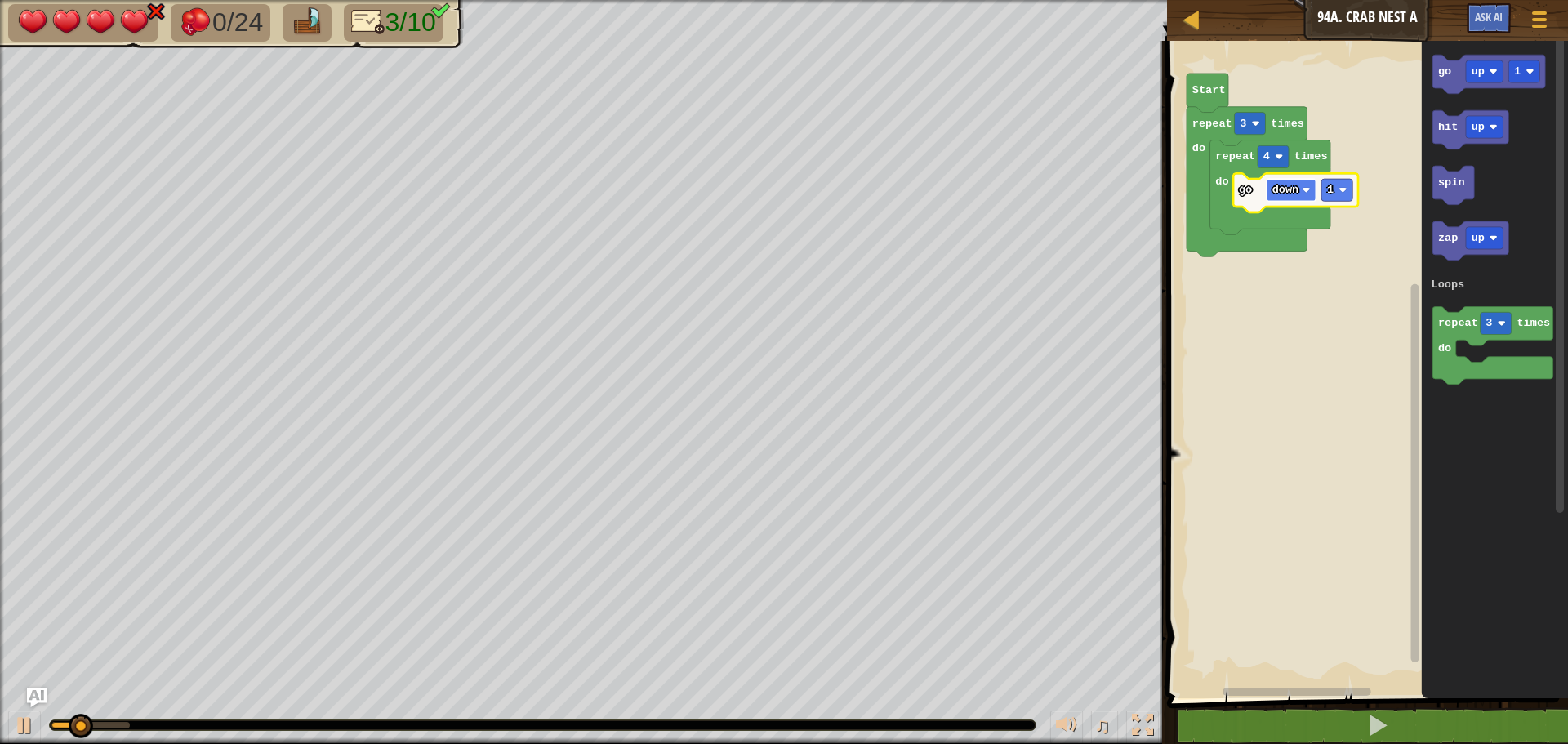
click at [1299, 196] on rect "Blockly Workspace" at bounding box center [1291, 190] width 49 height 22
click at [1347, 230] on rect "Blockly Workspace" at bounding box center [1365, 365] width 406 height 666
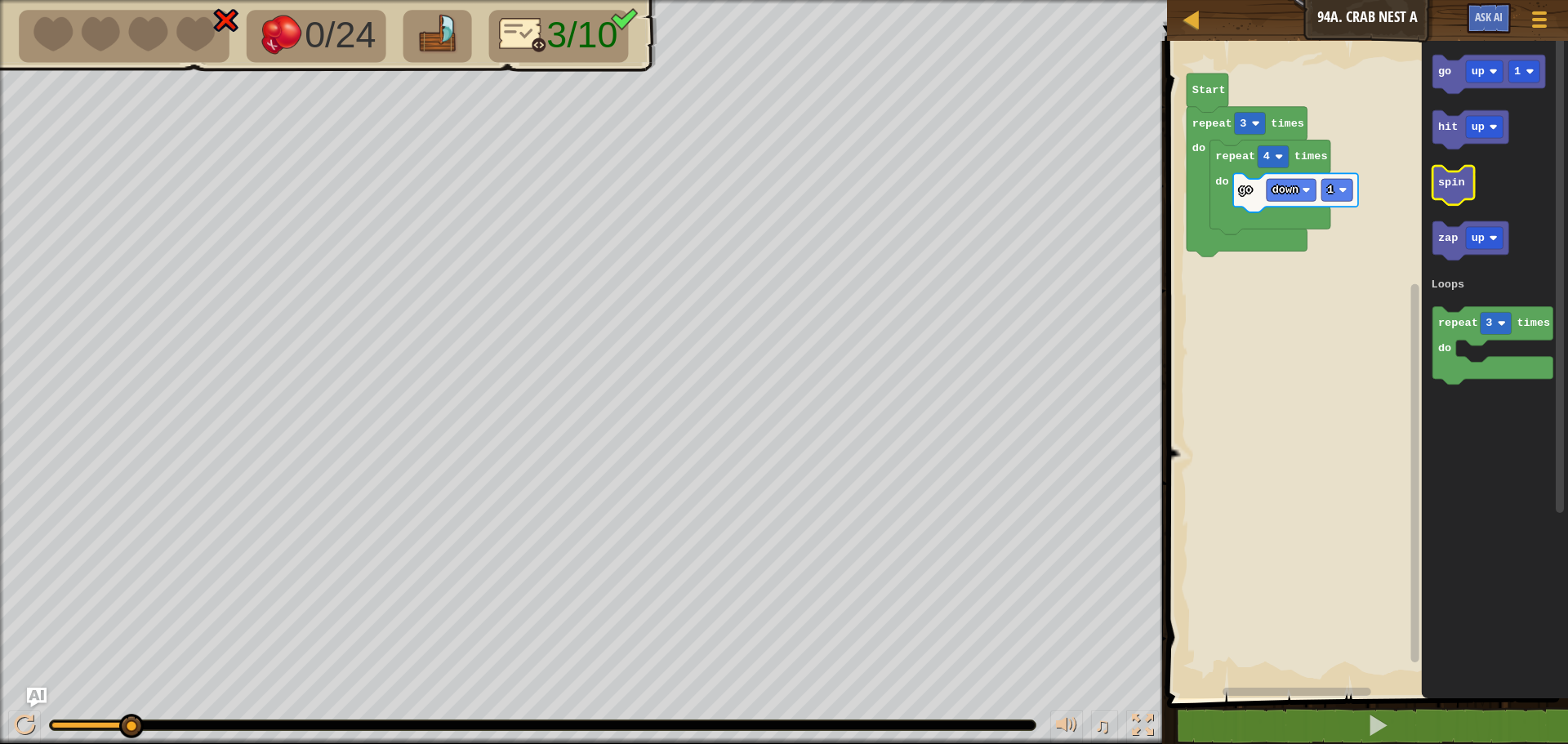
click at [1451, 202] on icon "Blockly Workspace" at bounding box center [1454, 185] width 42 height 39
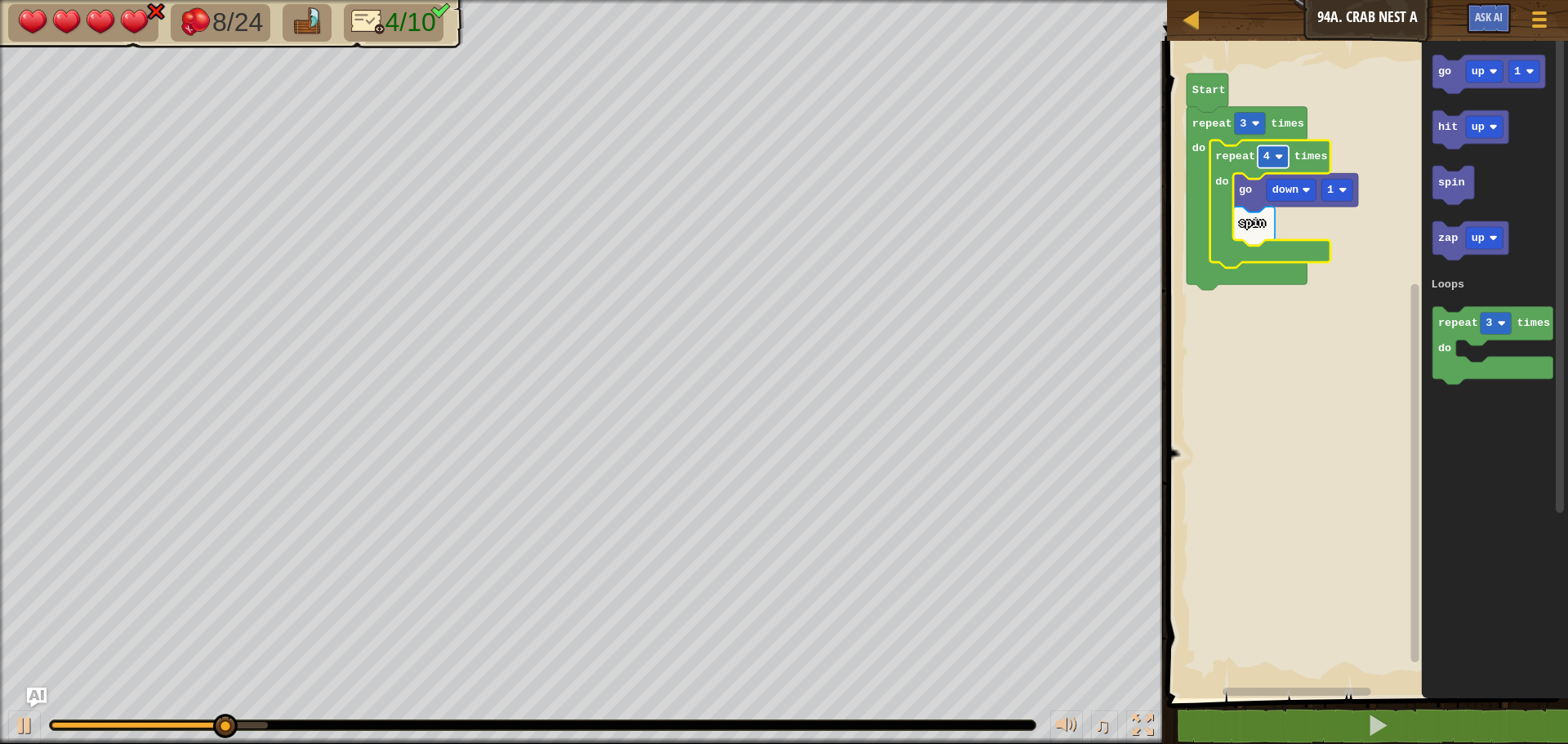
click at [1270, 160] on rect "Blockly Workspace" at bounding box center [1274, 156] width 31 height 22
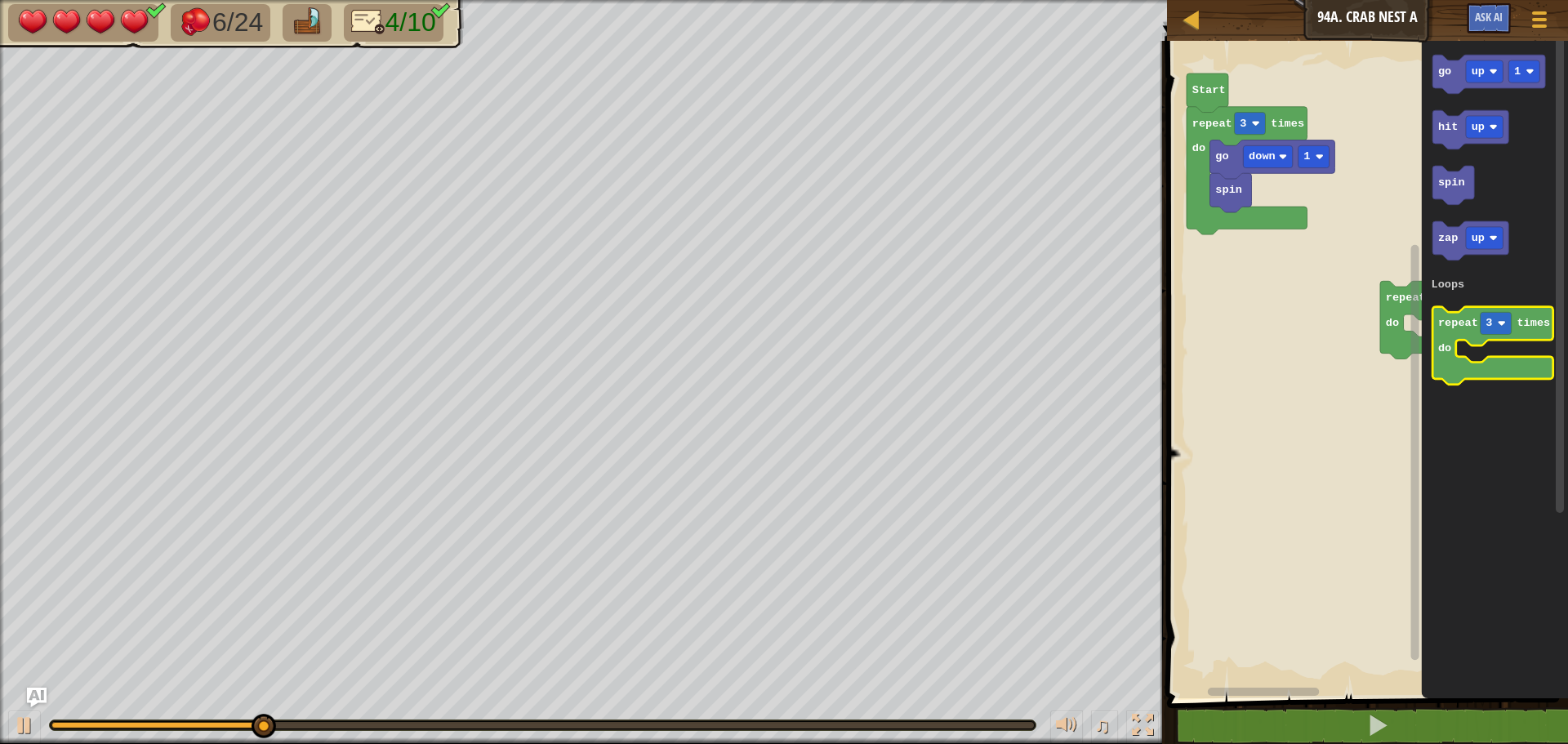
click at [1443, 324] on icon "go up 1 hit up spin zap up repeat 3 times do Loops" at bounding box center [1494, 365] width 146 height 666
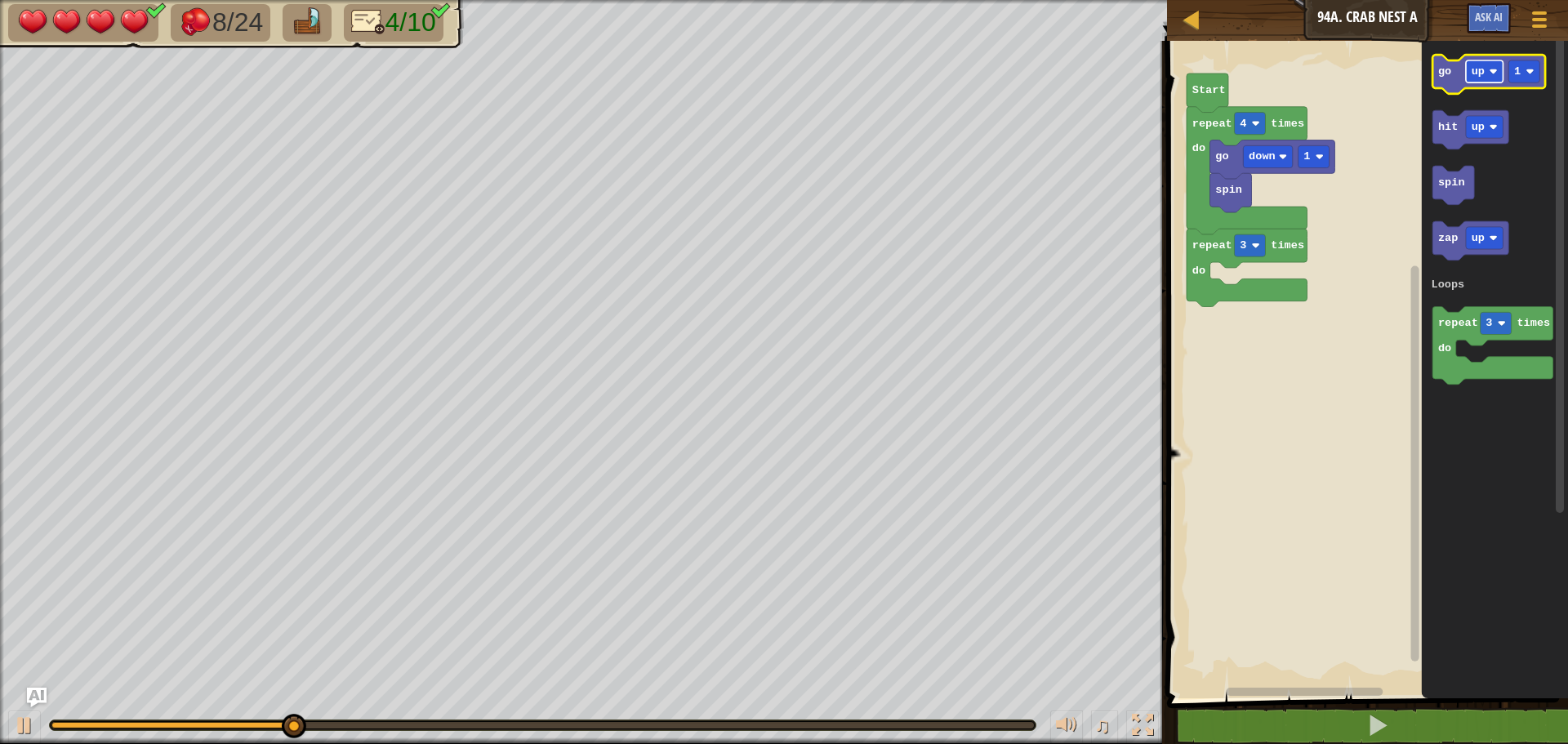
click at [1484, 74] on text "up" at bounding box center [1478, 71] width 13 height 12
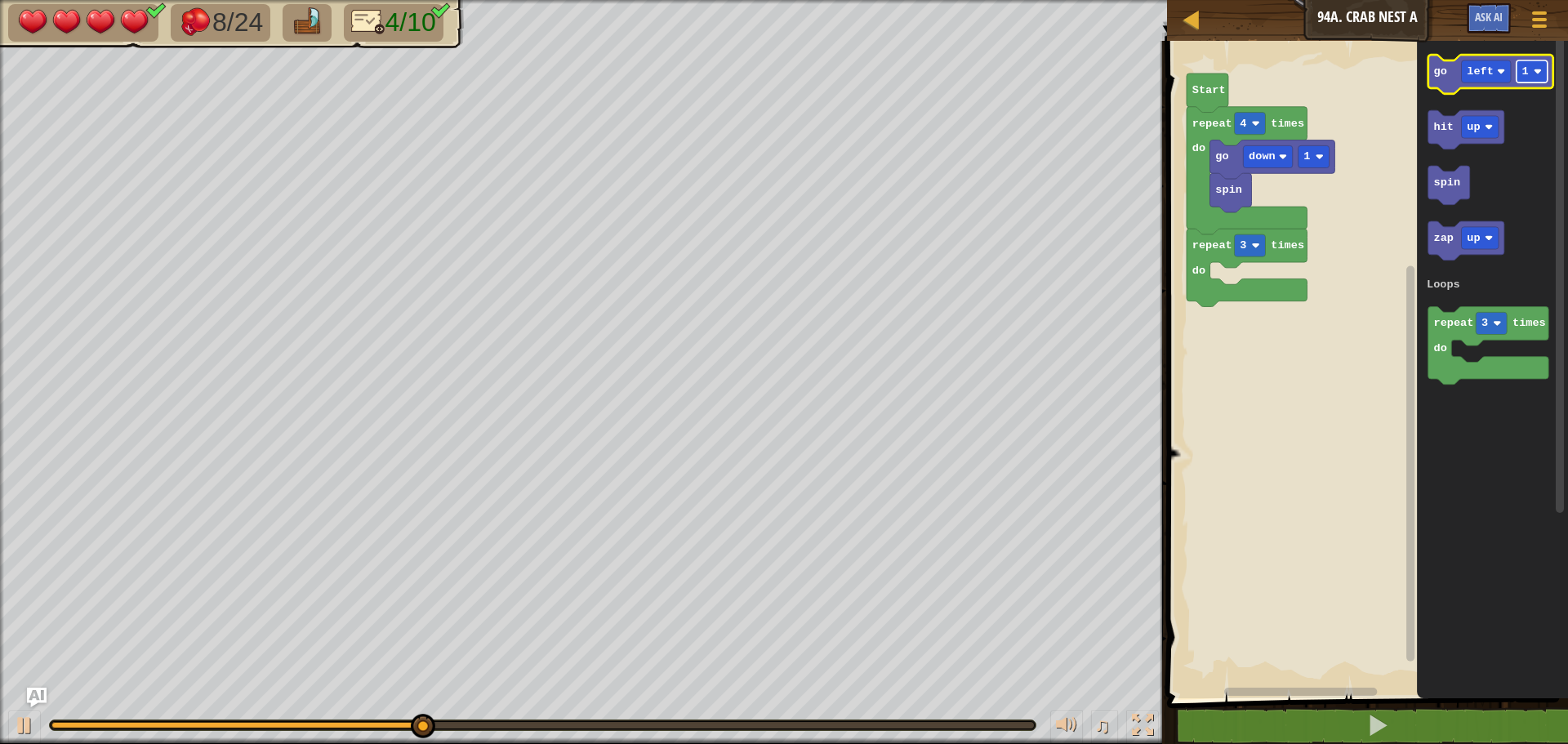
click at [1539, 80] on rect "Blockly Workspace" at bounding box center [1533, 72] width 31 height 22
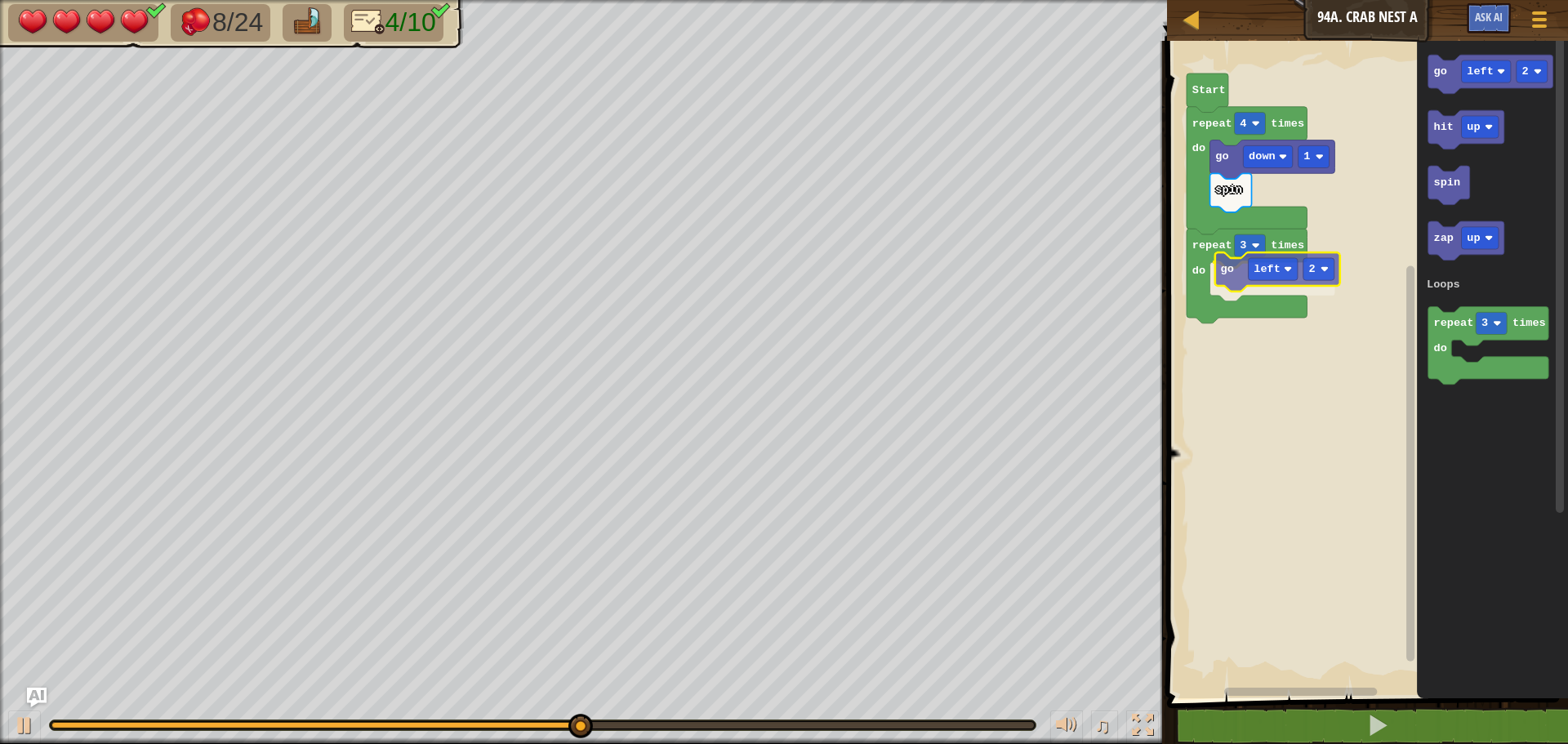
click at [1241, 278] on div "Loops go down 1 spin repeat 4 times do repeat 3 times do go left 2 Start go lef…" at bounding box center [1365, 365] width 406 height 666
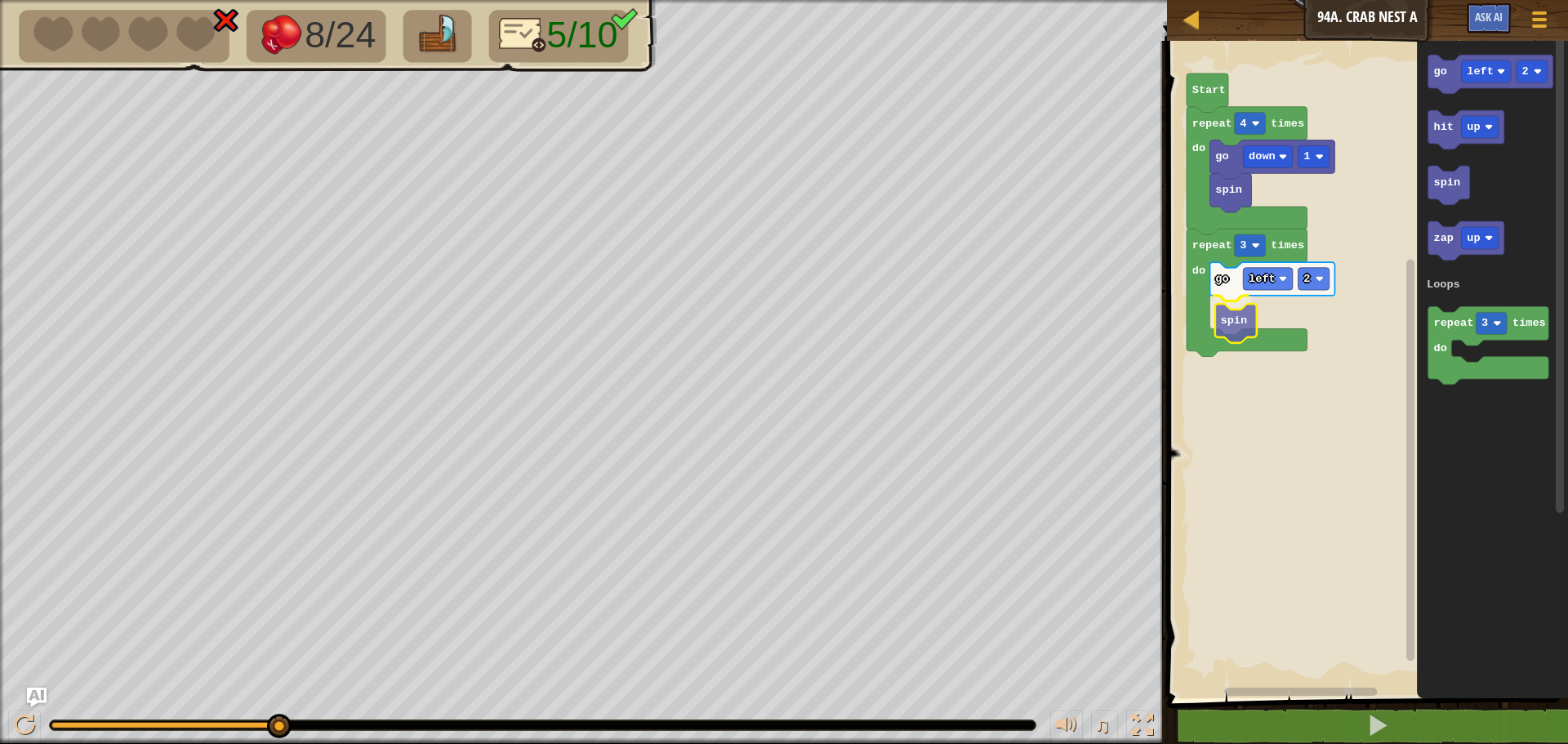
click at [1216, 323] on div "Loops go down 1 spin repeat 4 times do repeat 3 times do go left 2 spin Start g…" at bounding box center [1365, 365] width 406 height 666
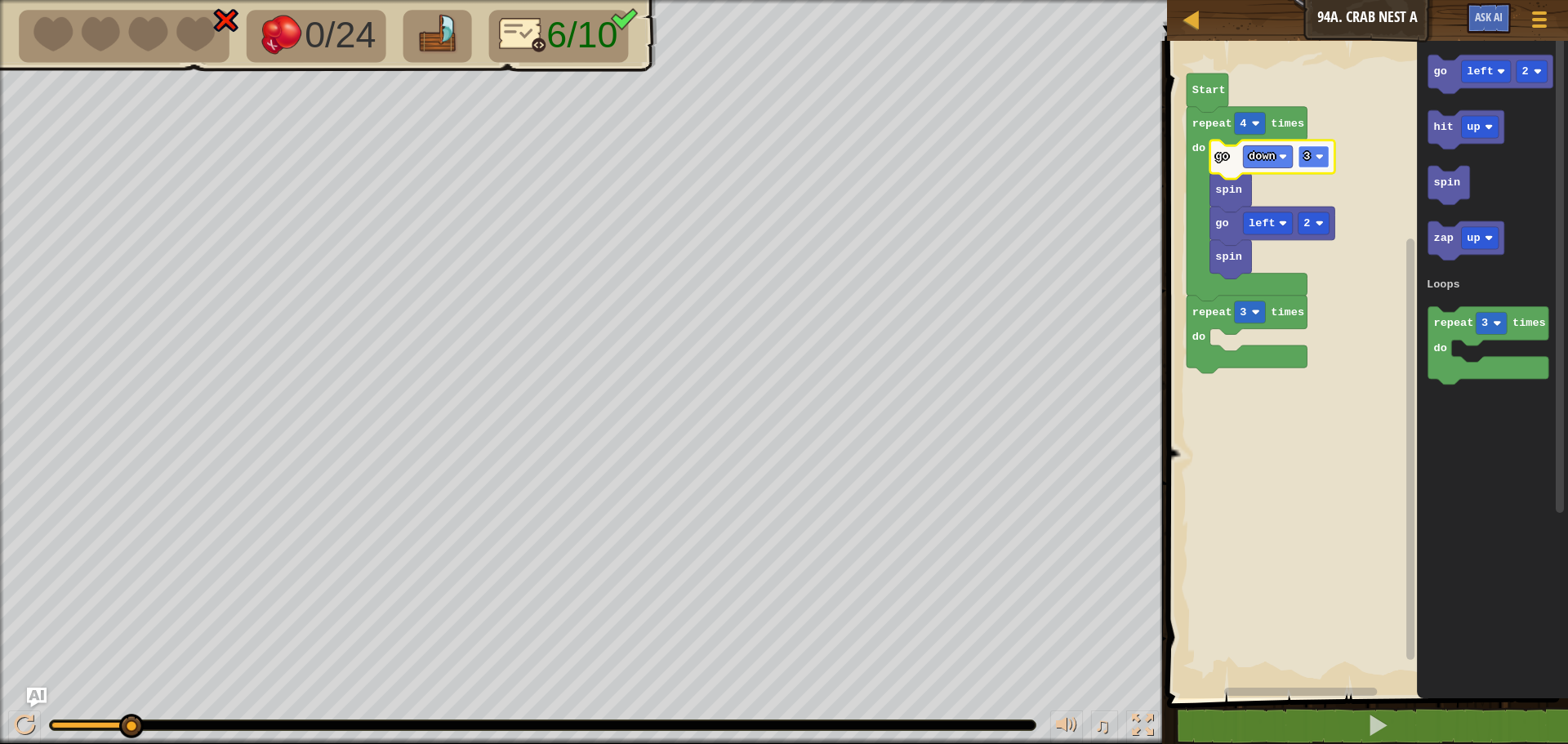
click at [1324, 155] on image "Blockly Workspace" at bounding box center [1319, 156] width 8 height 8
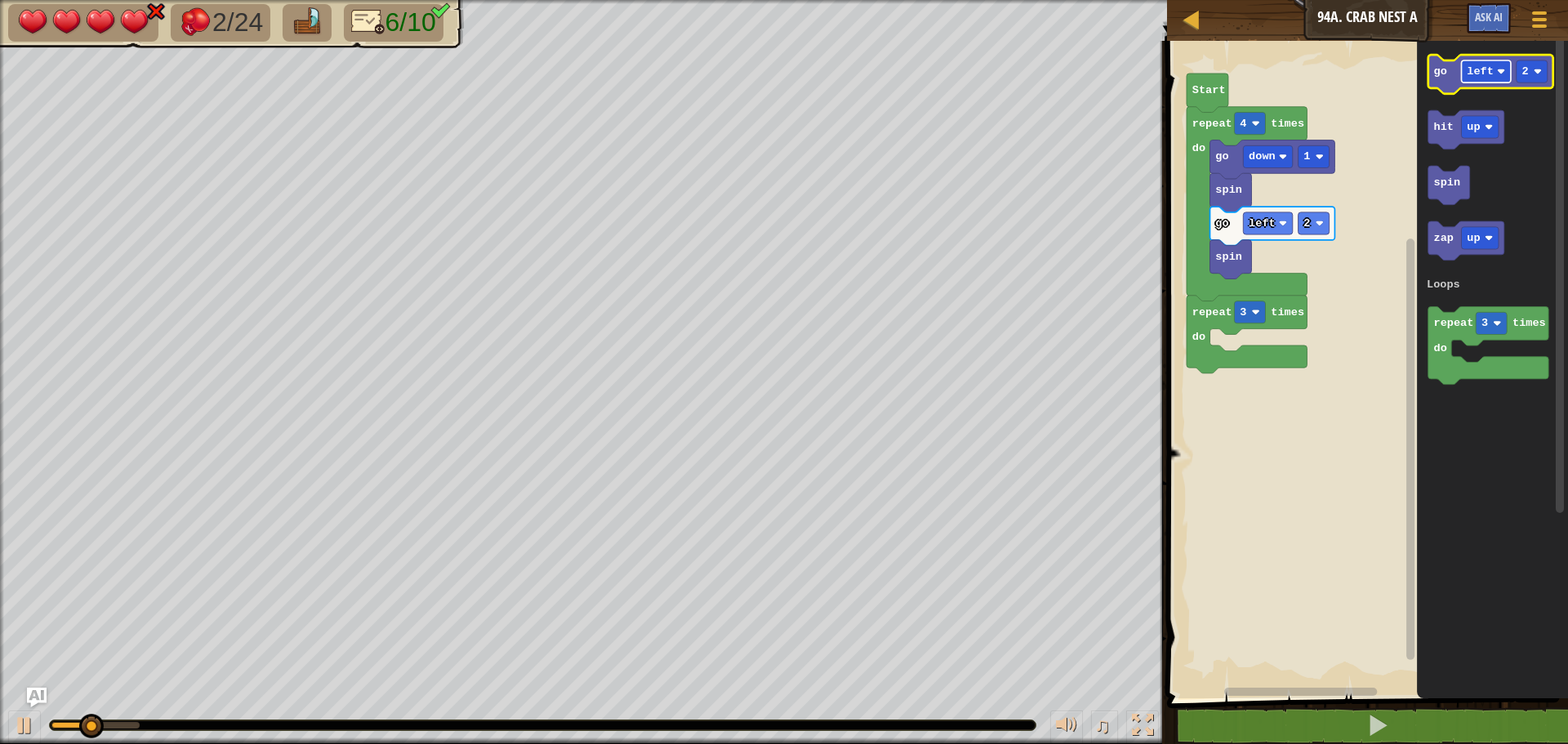
click at [1480, 79] on rect "Blockly Workspace" at bounding box center [1486, 72] width 49 height 22
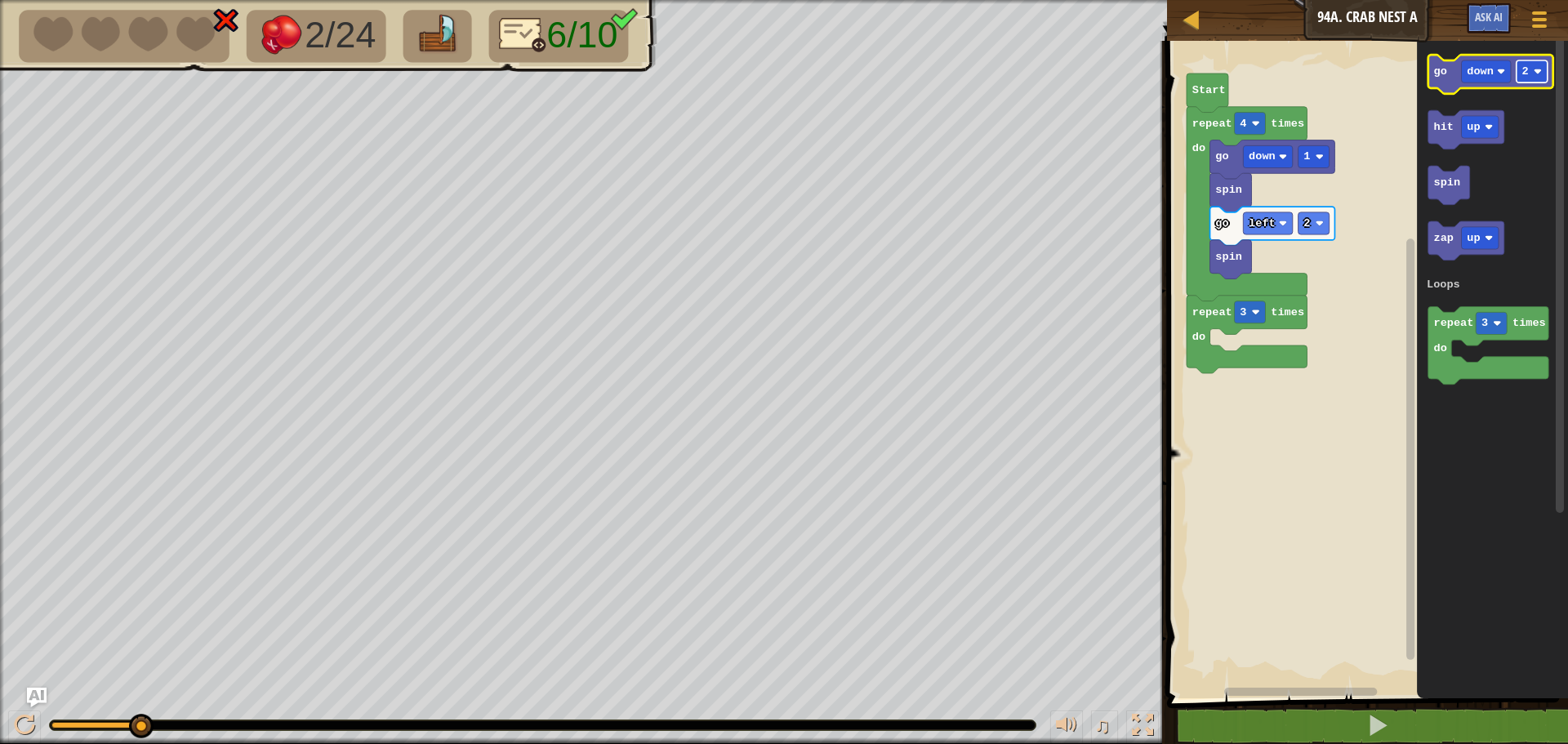
click at [1531, 82] on rect "Blockly Workspace" at bounding box center [1533, 72] width 31 height 22
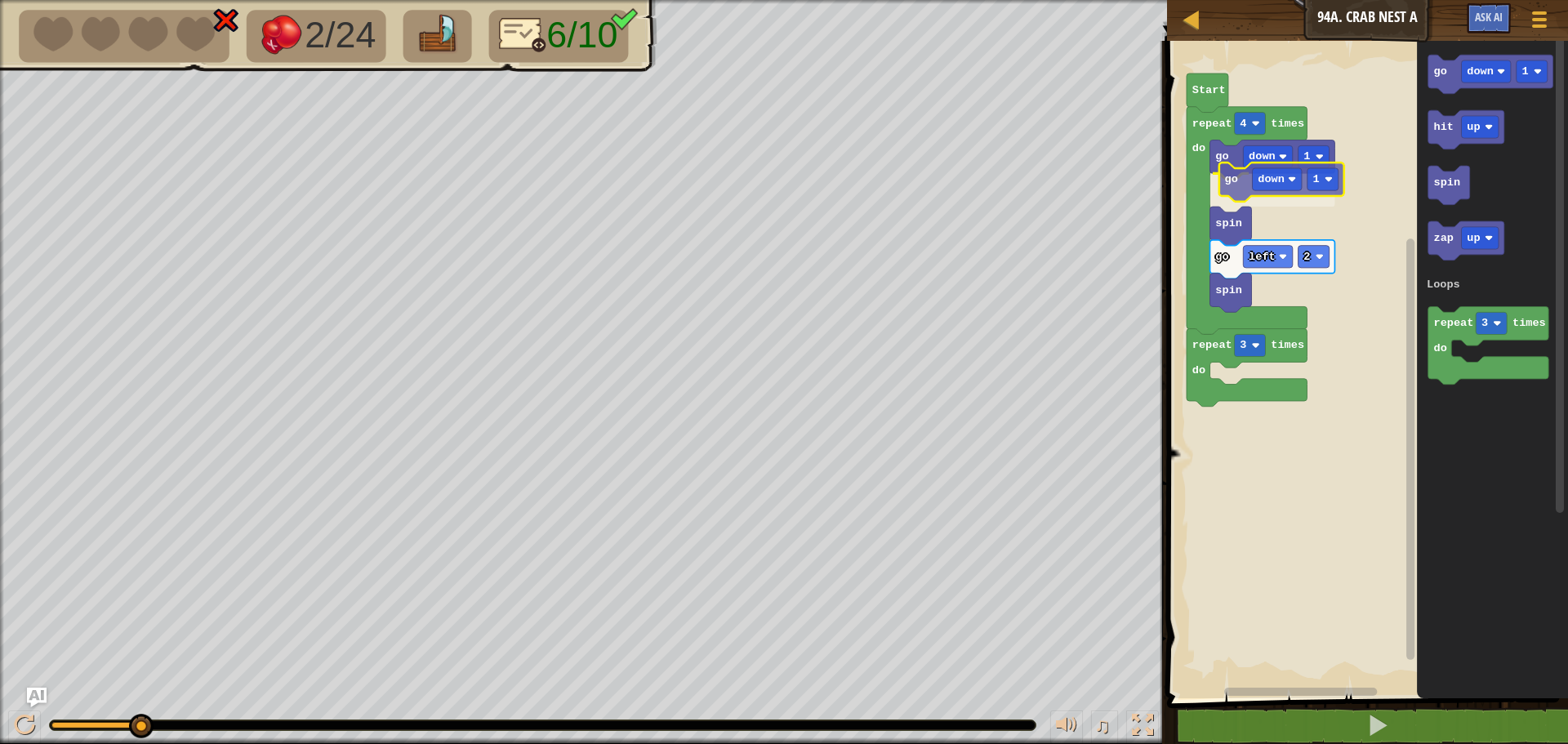
click at [1226, 176] on div "Loops Start repeat 4 times do repeat 3 times do go down 1 go down 1 spin go lef…" at bounding box center [1365, 365] width 406 height 666
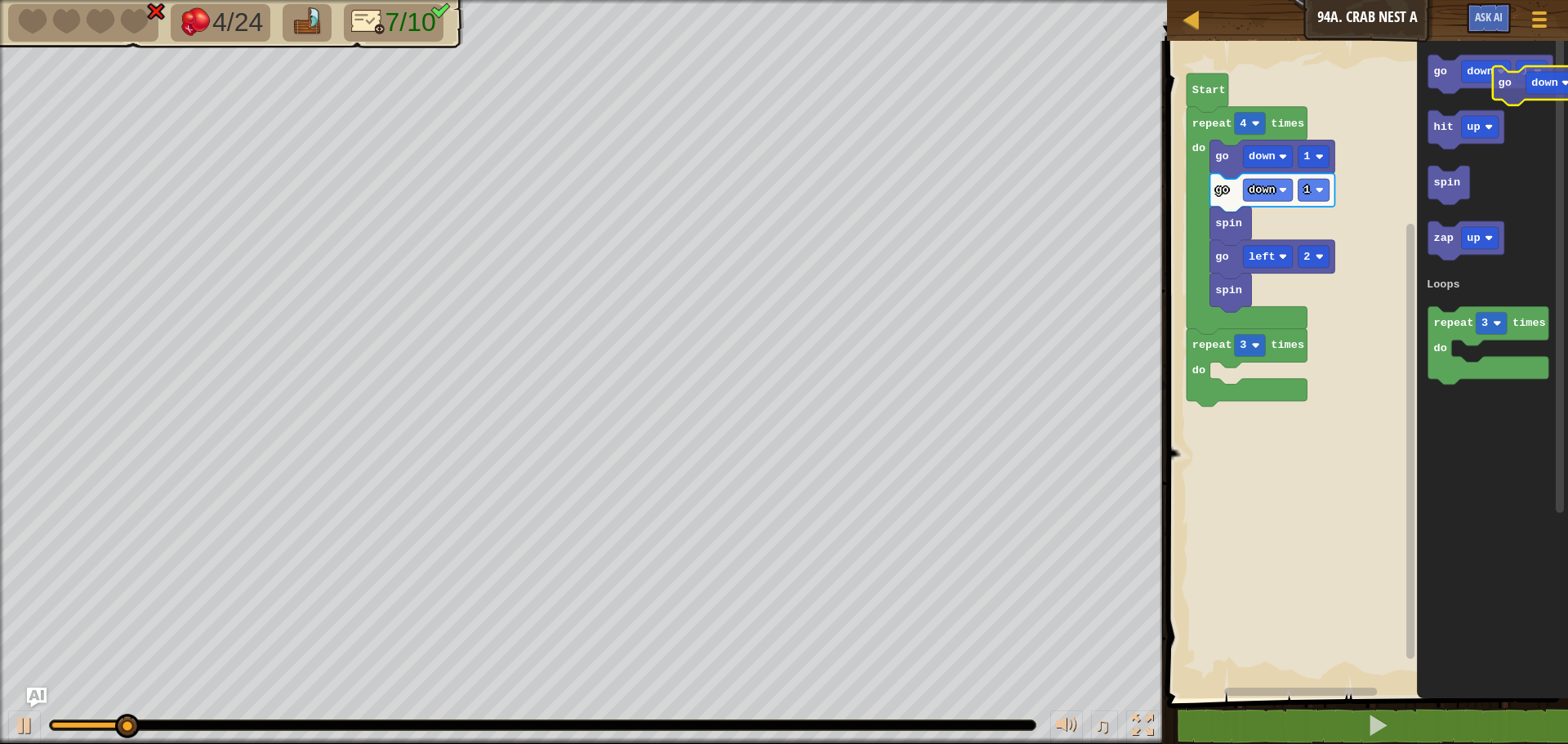
click at [1513, 104] on icon "go down 1 hit up spin zap up repeat 3 times do Loops" at bounding box center [1493, 365] width 151 height 666
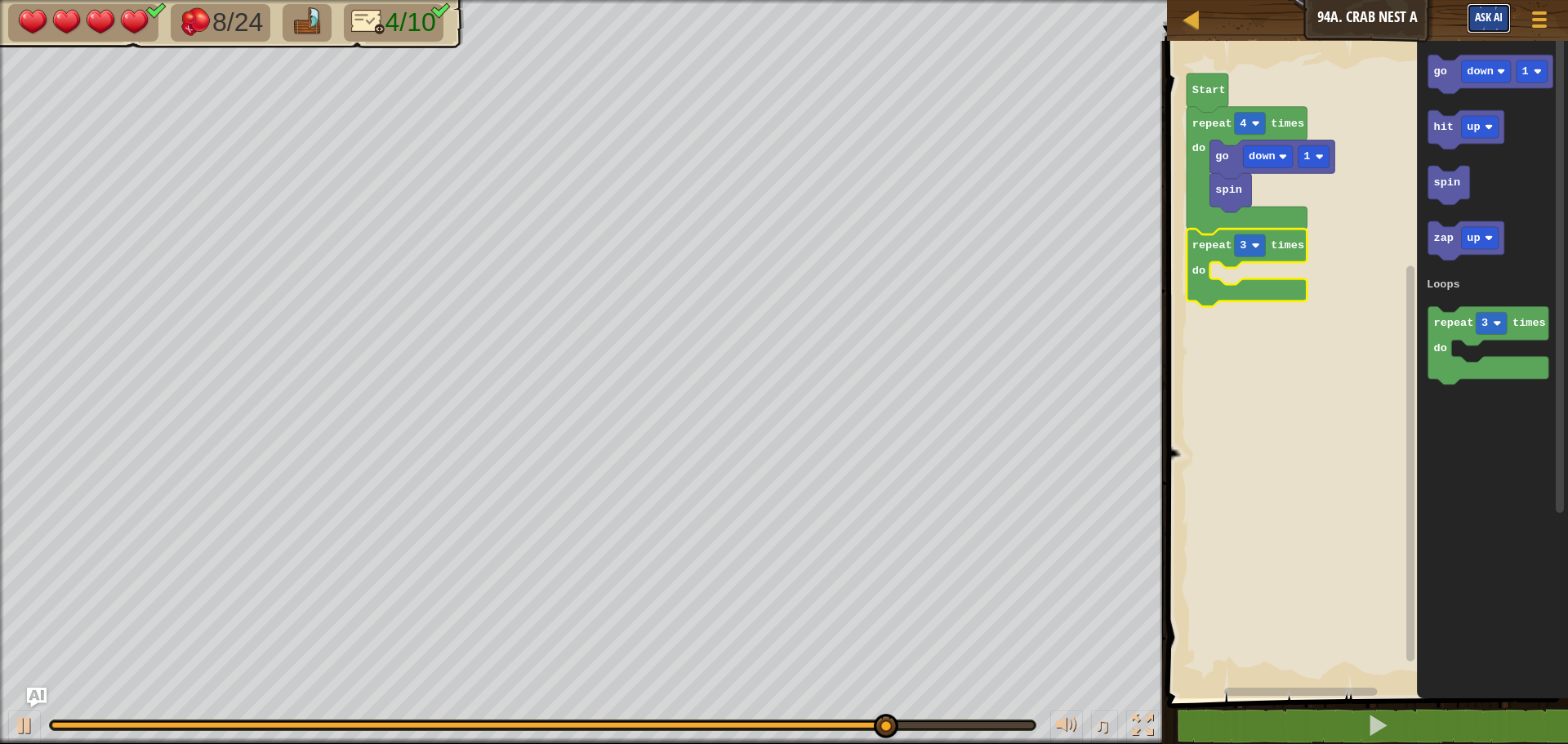
click at [1482, 12] on span "Ask AI" at bounding box center [1489, 16] width 28 height 15
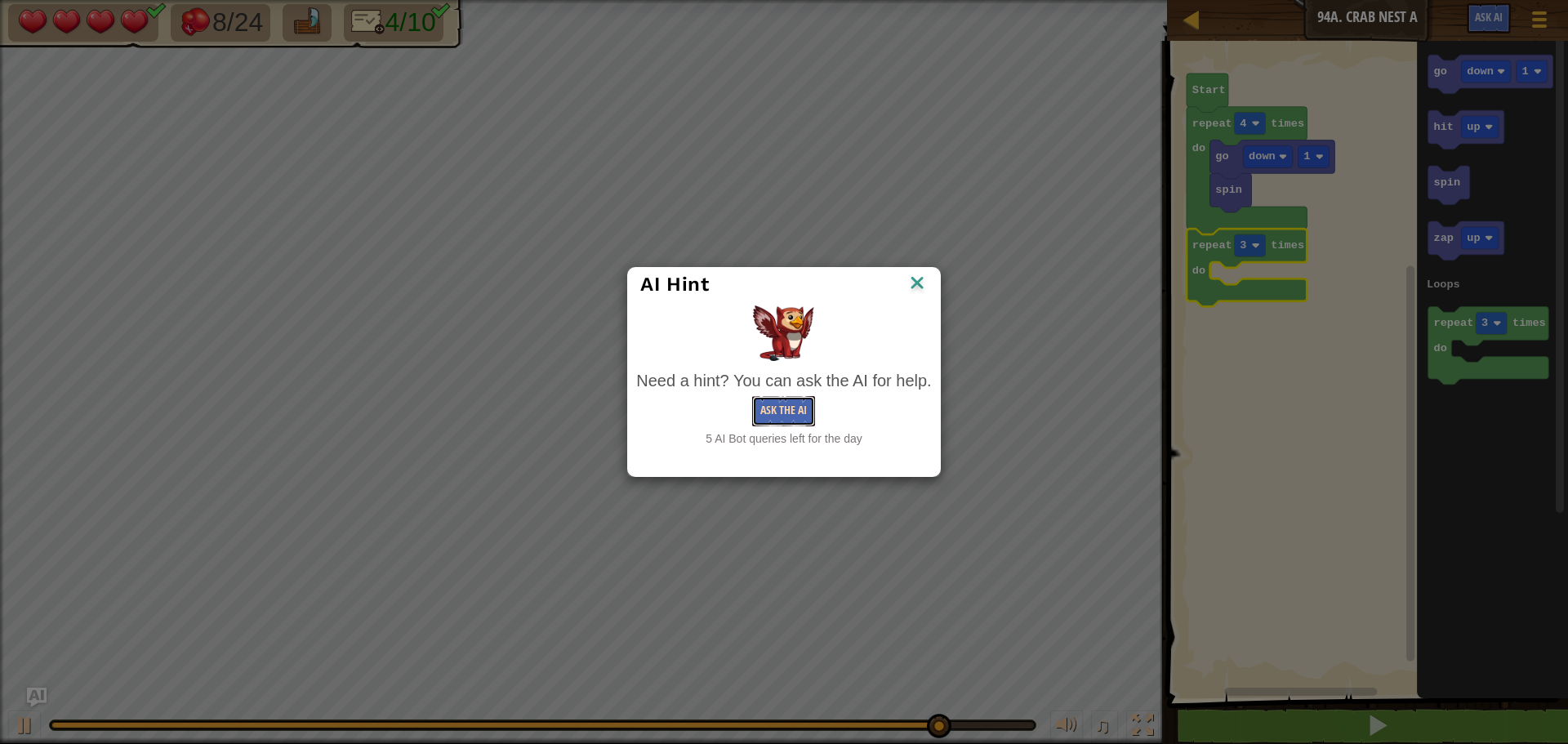
click at [798, 416] on button "Ask the AI" at bounding box center [783, 411] width 63 height 30
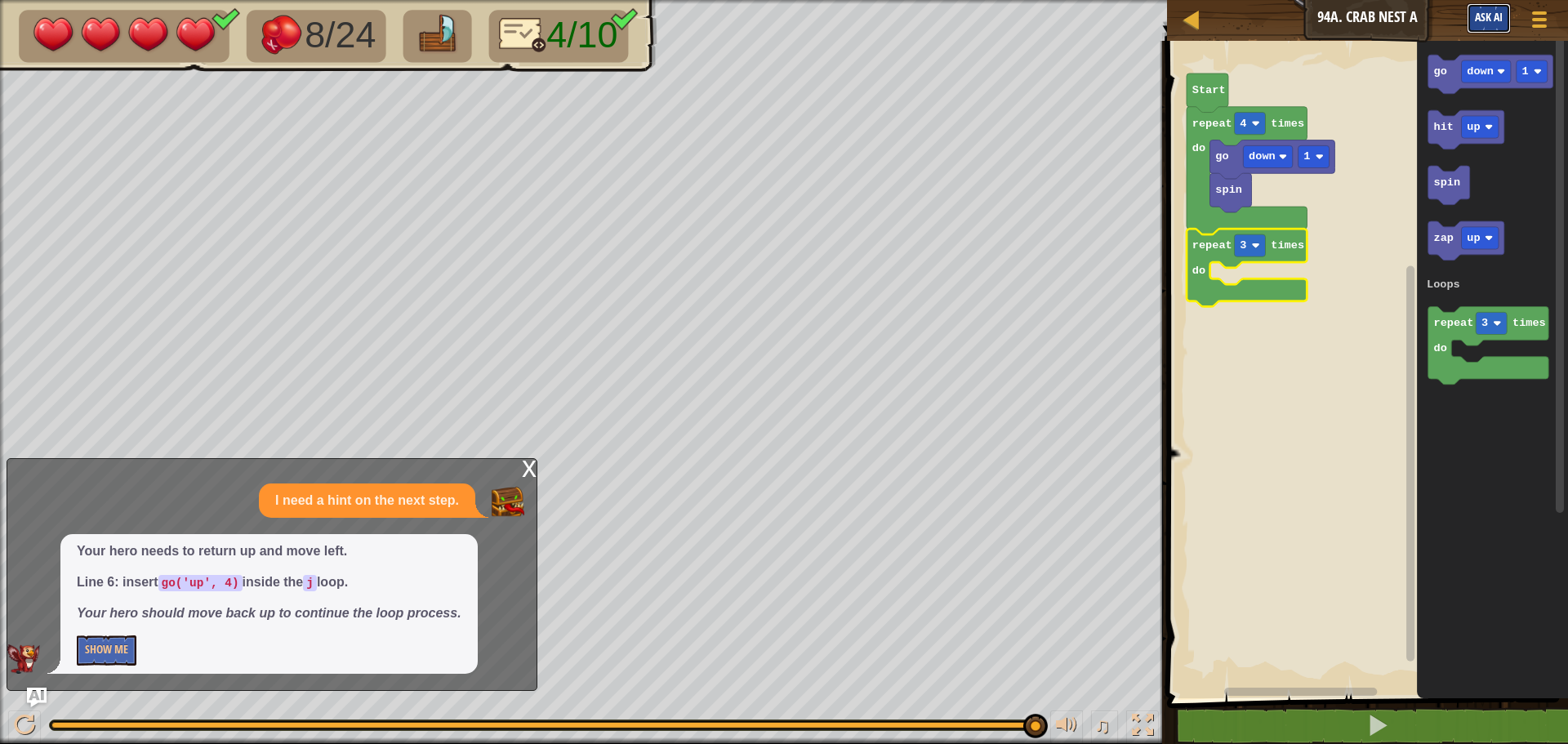
click at [1490, 24] on span "Ask AI" at bounding box center [1489, 16] width 28 height 15
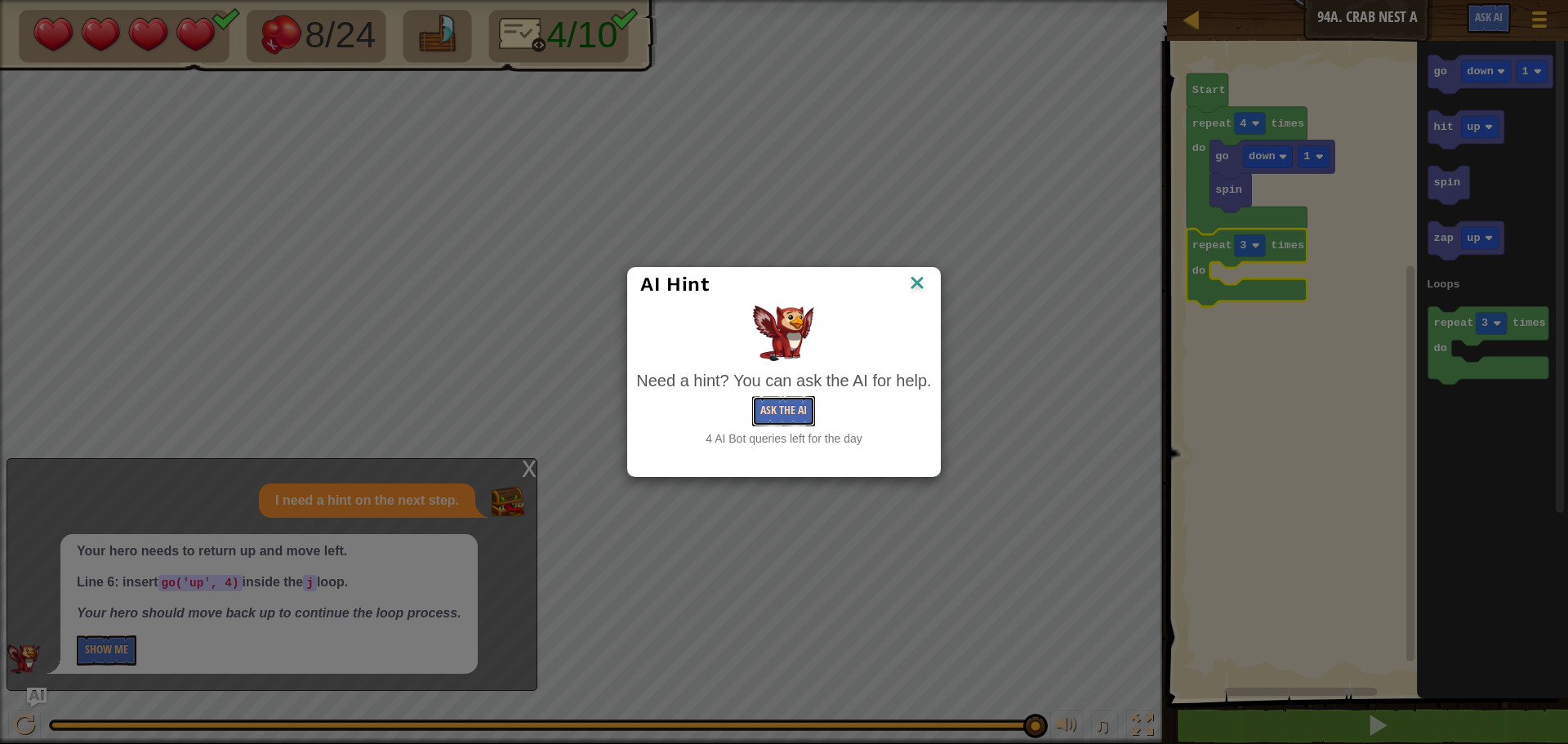
click at [790, 407] on button "Ask the AI" at bounding box center [783, 411] width 63 height 30
